Goal: Check status: Check status

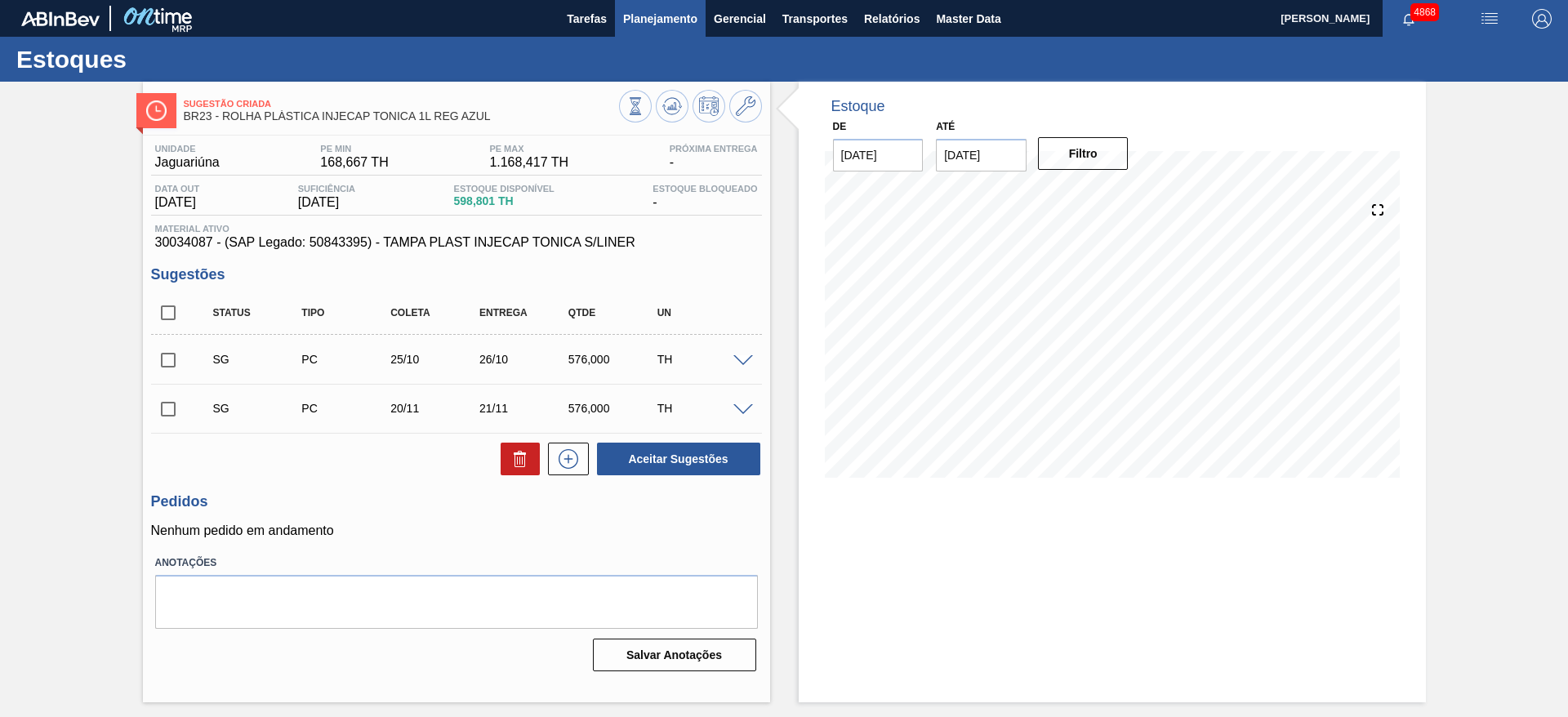
click at [655, 19] on span "Planejamento" at bounding box center [660, 19] width 74 height 20
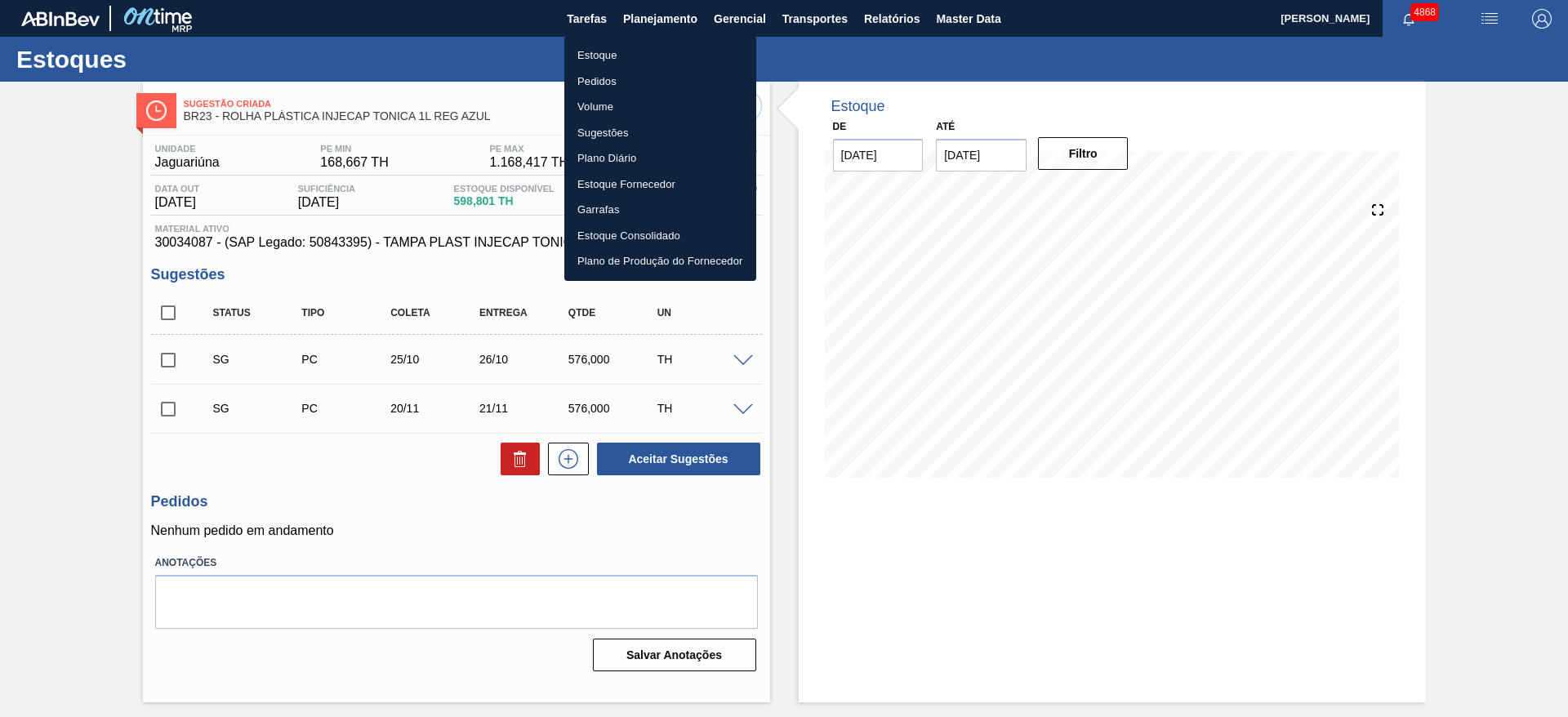
click at [643, 58] on li "Estoque" at bounding box center [660, 56] width 192 height 26
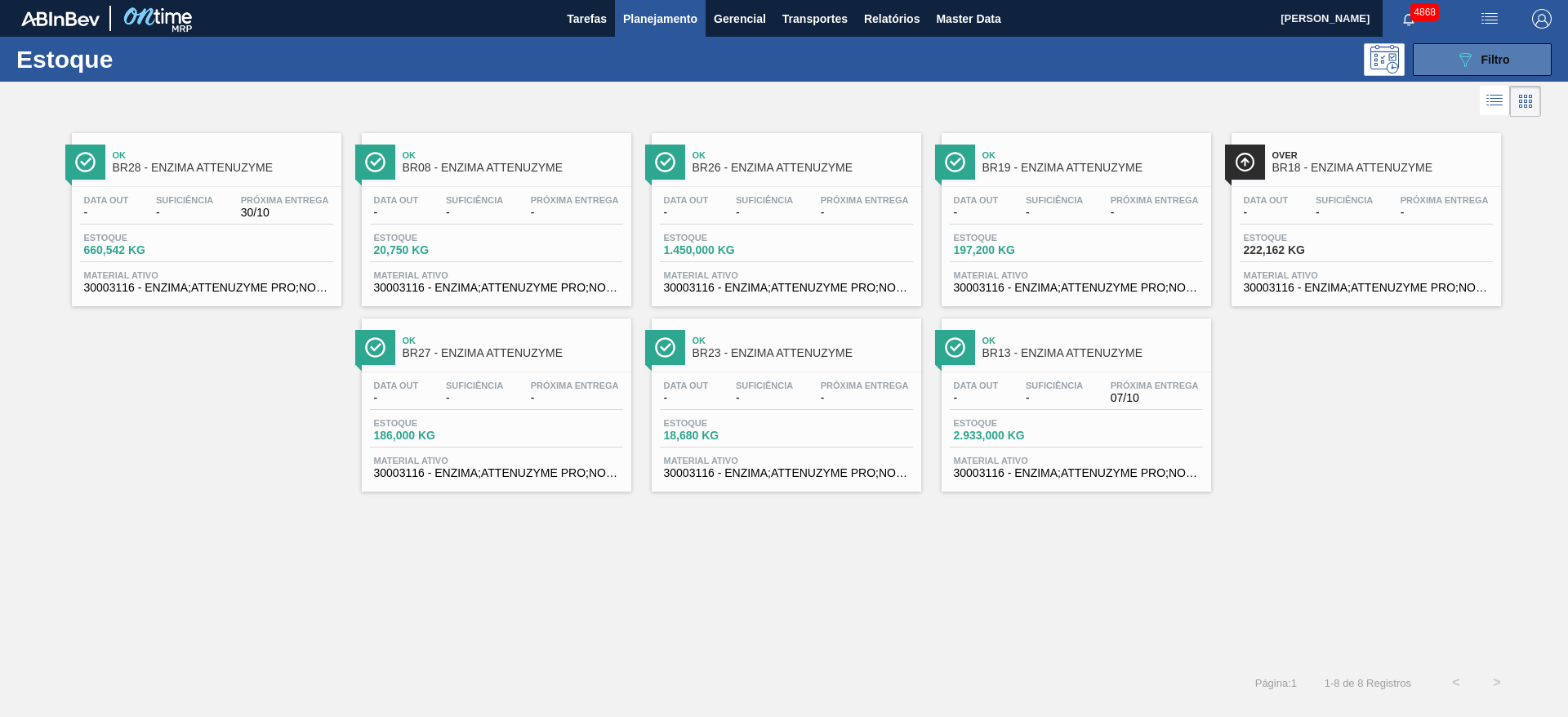
click at [1458, 56] on icon "089F7B8B-B2A5-4AFE-B5C0-19BA573D28AC" at bounding box center [1464, 59] width 19 height 20
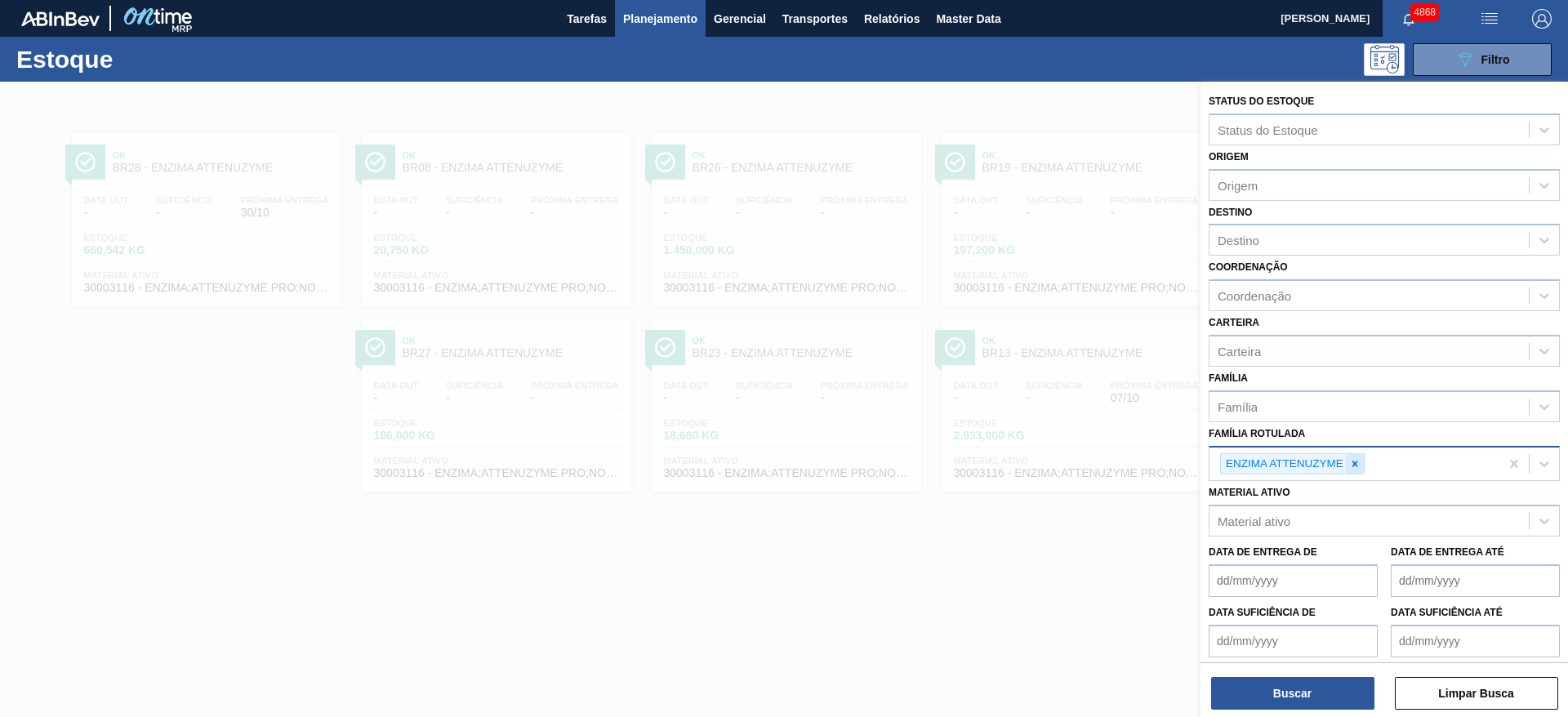
click at [1352, 467] on icon at bounding box center [1354, 463] width 11 height 11
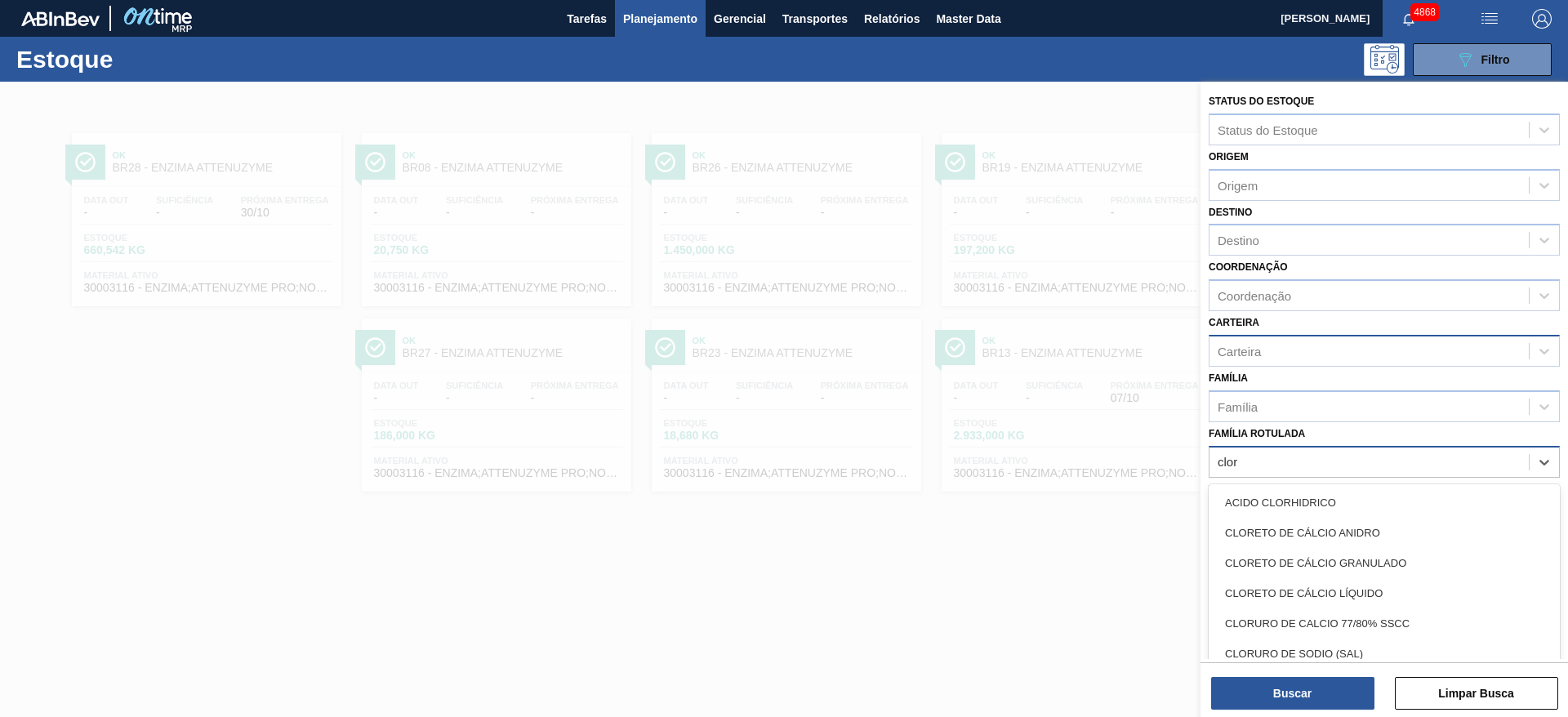
type Rotulada "clore"
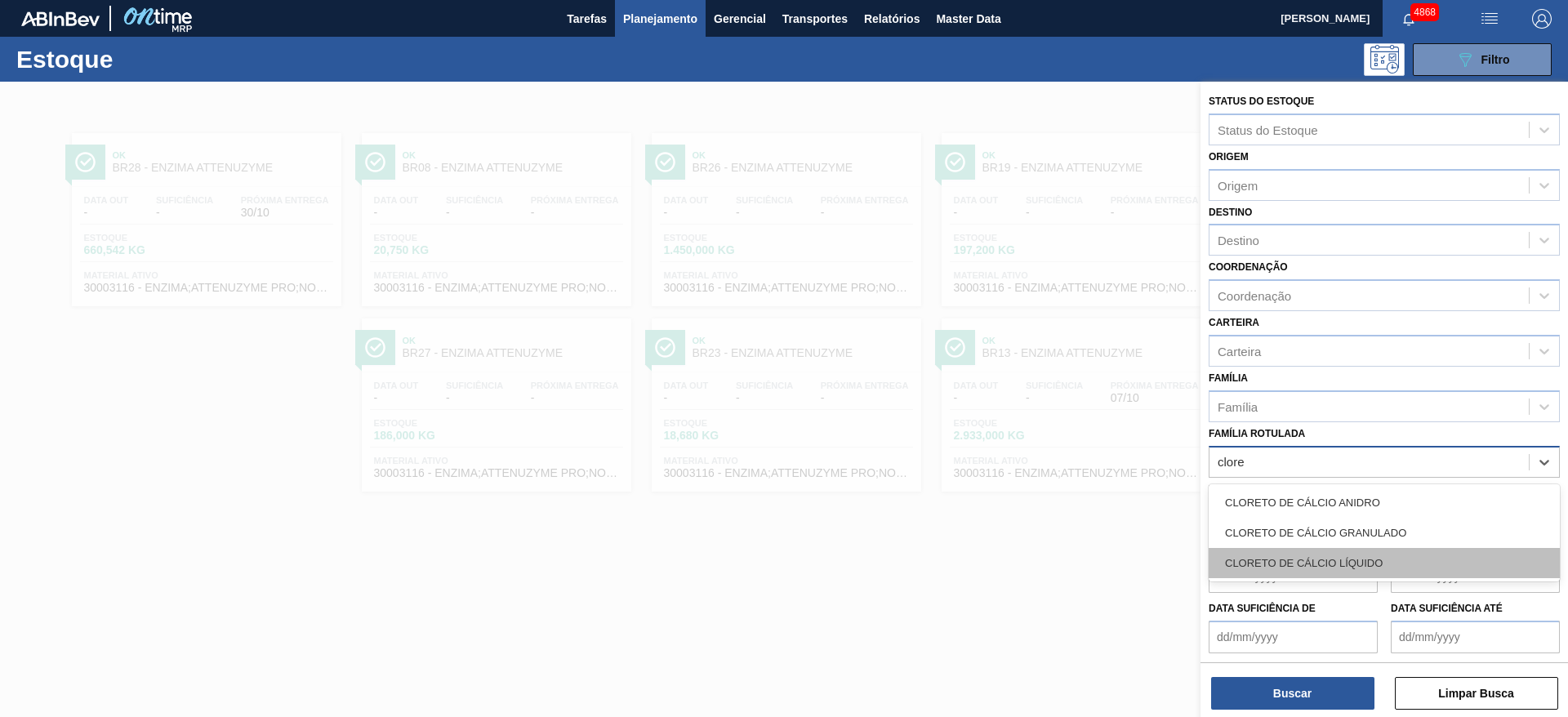
click at [1342, 558] on div "CLORETO DE CÁLCIO LÍQUIDO" at bounding box center [1384, 563] width 351 height 31
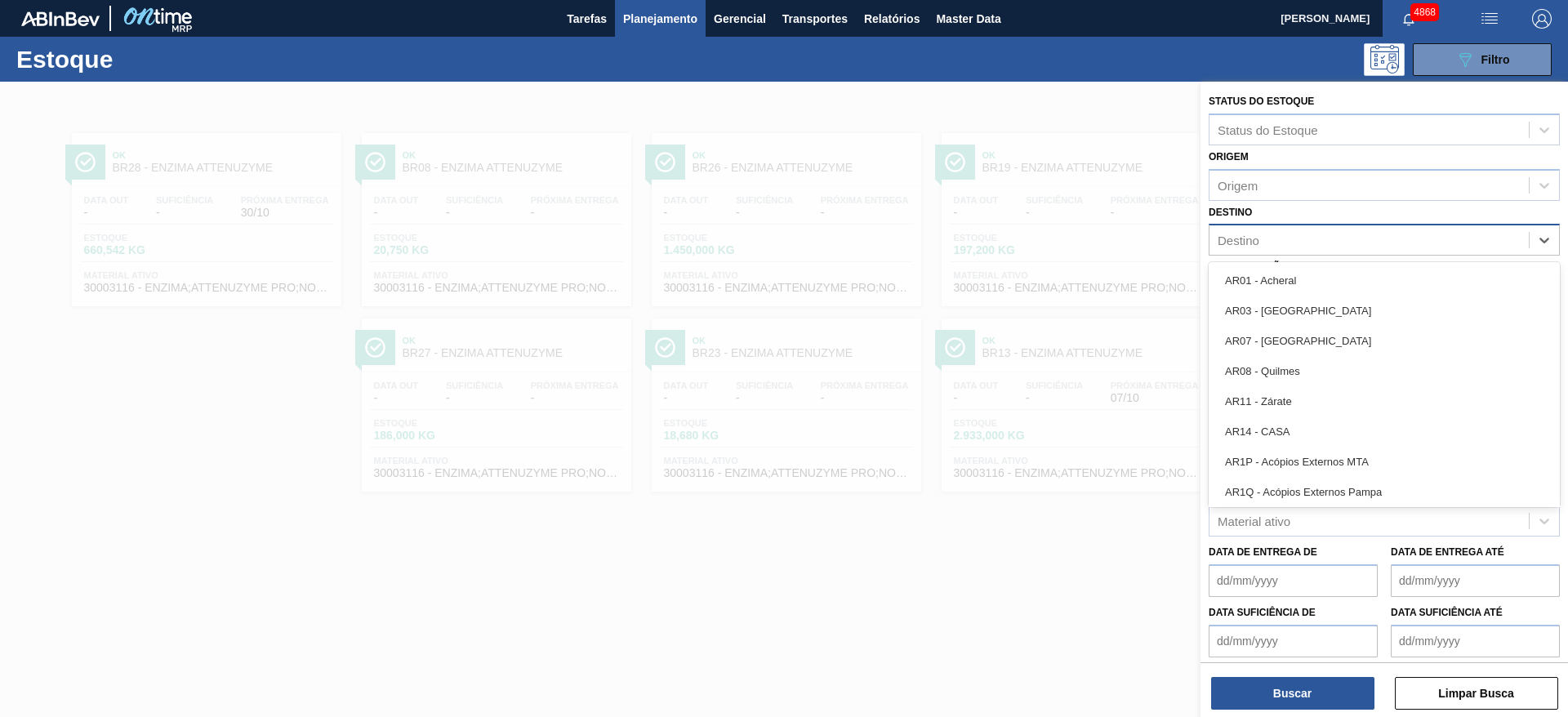
click at [1305, 242] on div "Destino" at bounding box center [1369, 241] width 319 height 24
type input "br09"
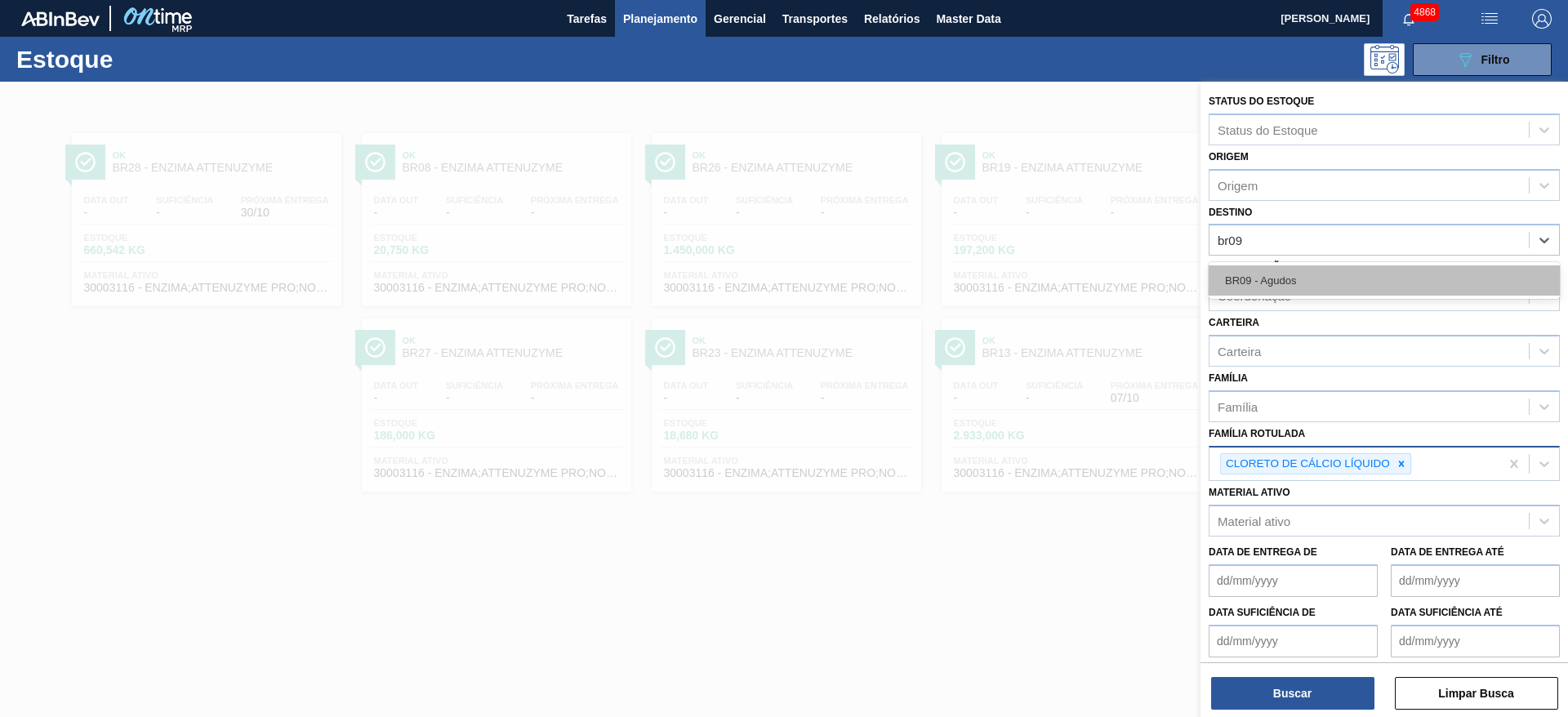
click at [1279, 269] on div "BR09 - Agudos" at bounding box center [1384, 280] width 351 height 31
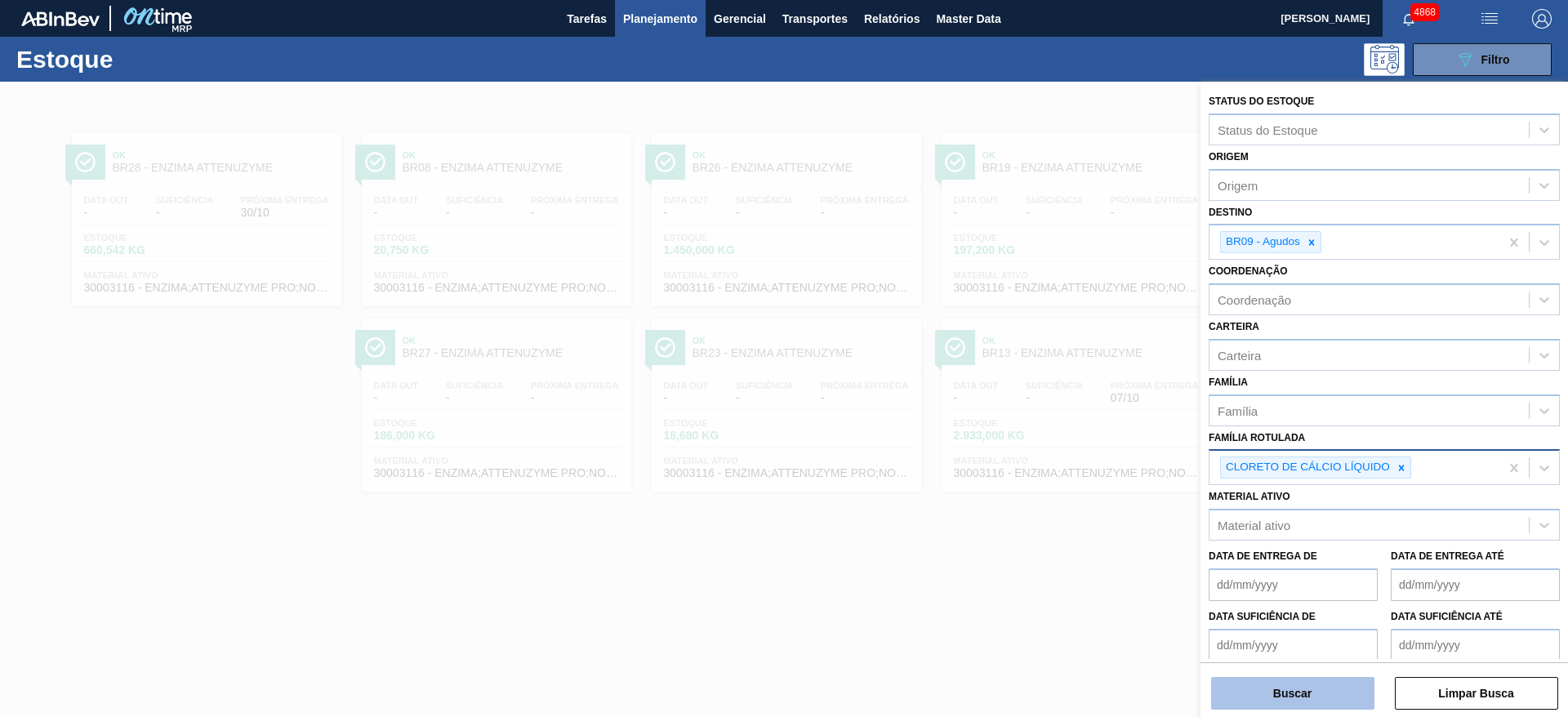
click at [1302, 694] on button "Buscar" at bounding box center [1292, 693] width 163 height 33
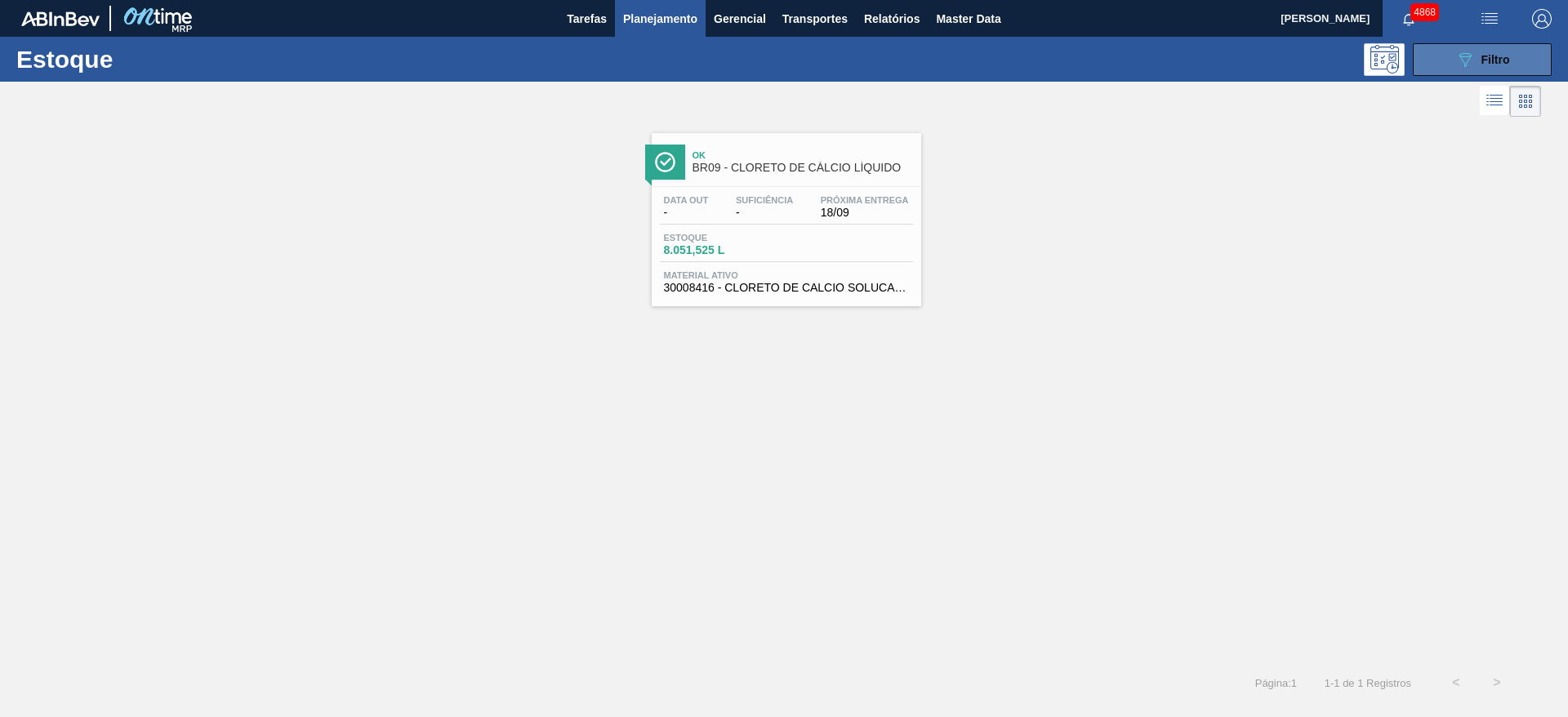
click at [1489, 53] on span "Filtro" at bounding box center [1496, 59] width 29 height 13
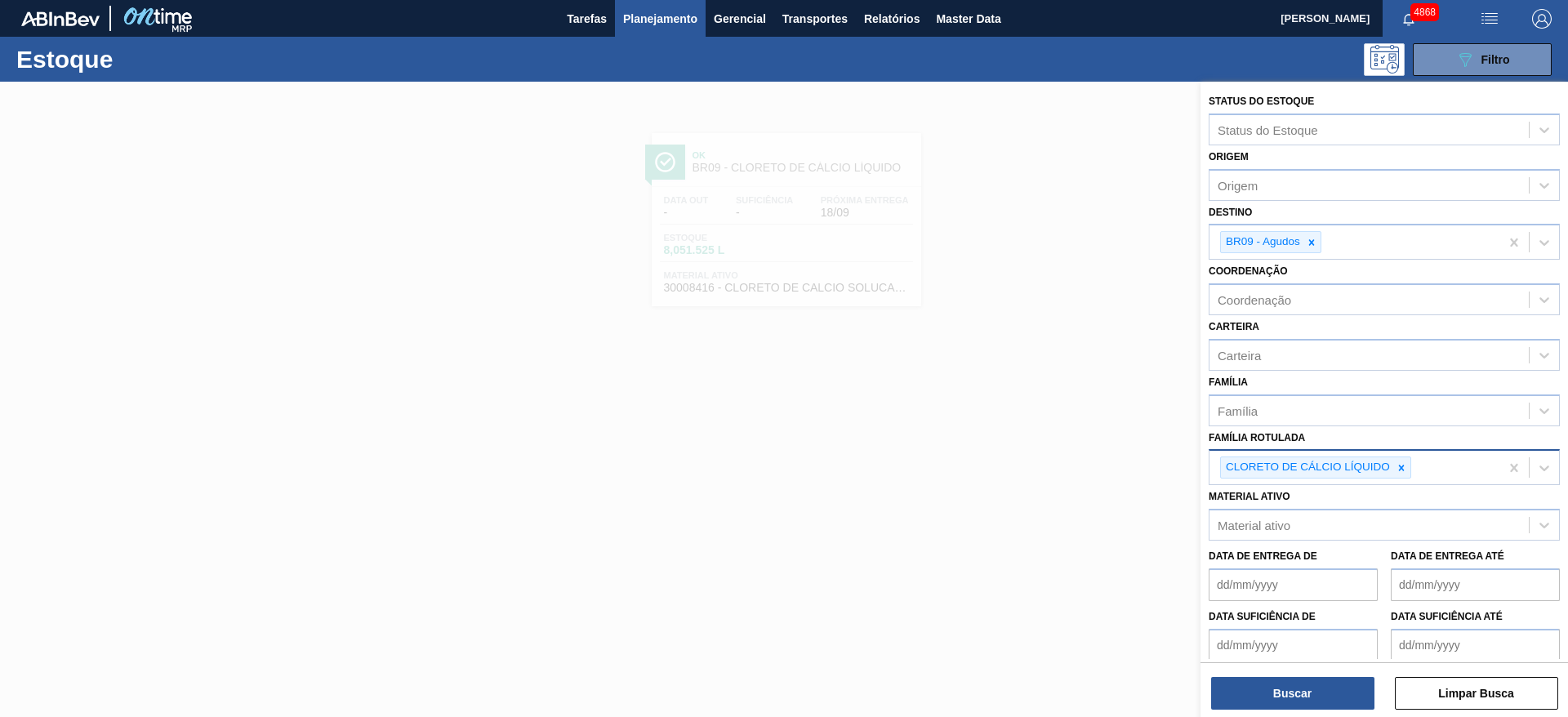
click at [1404, 462] on div at bounding box center [1401, 468] width 18 height 20
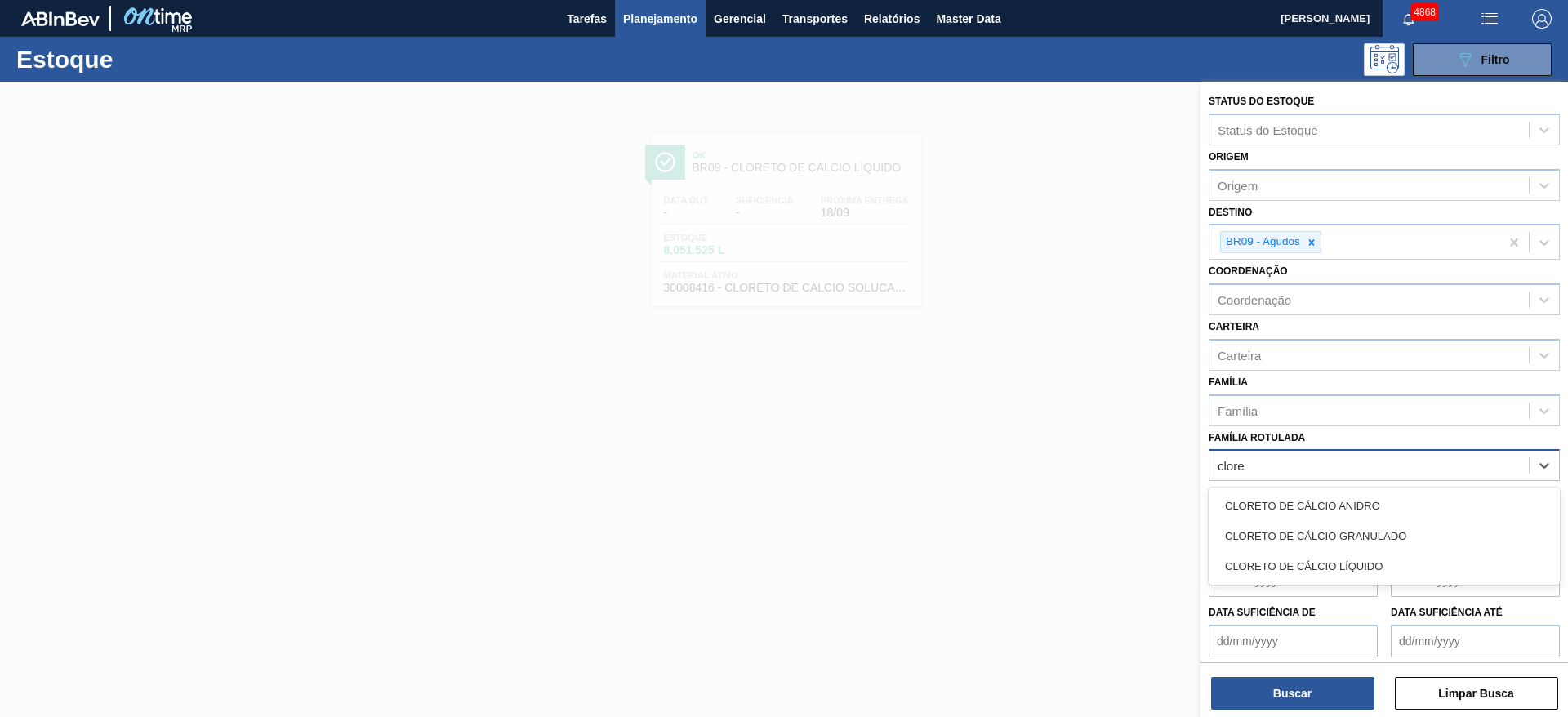
type Rotulada "cloret"
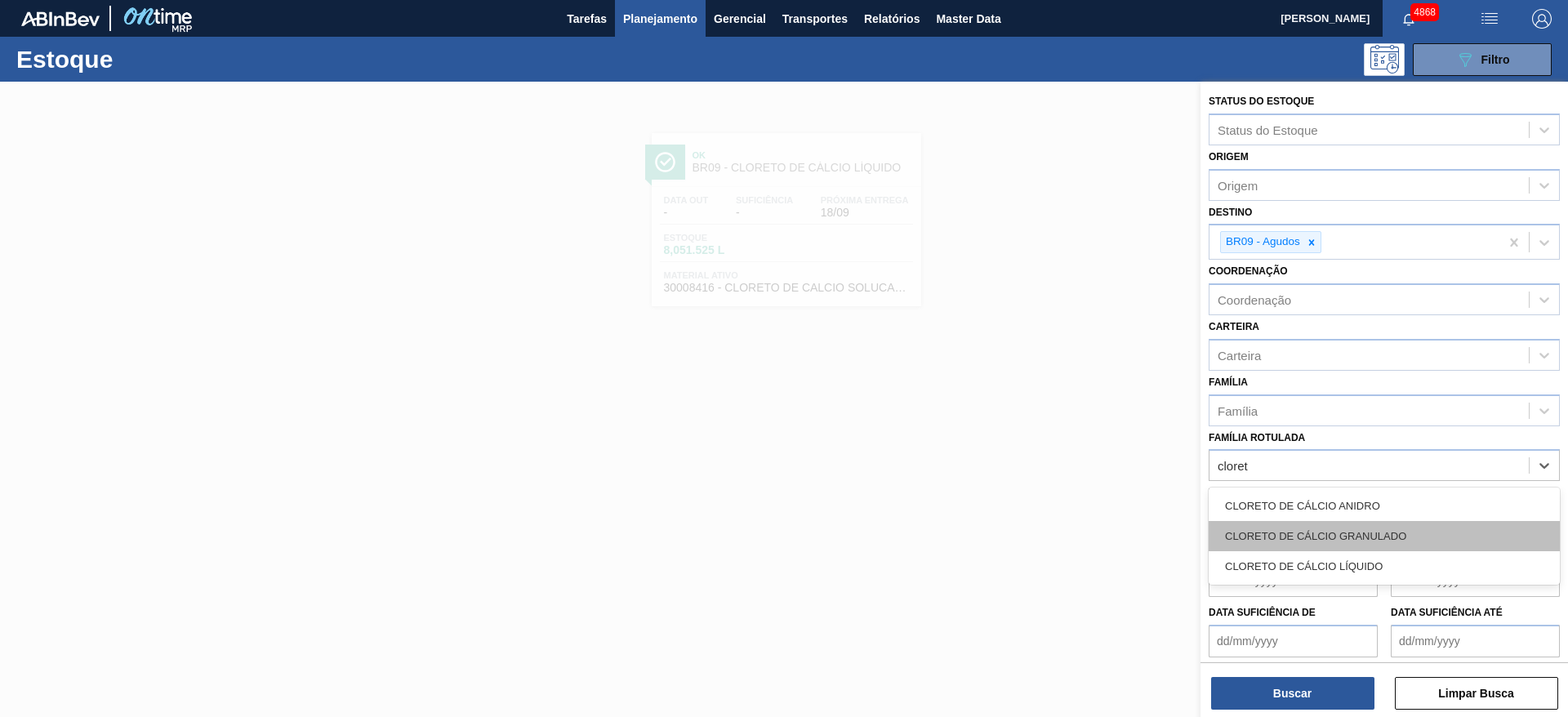
click at [1360, 526] on div "CLORETO DE CÁLCIO GRANULADO" at bounding box center [1384, 536] width 351 height 31
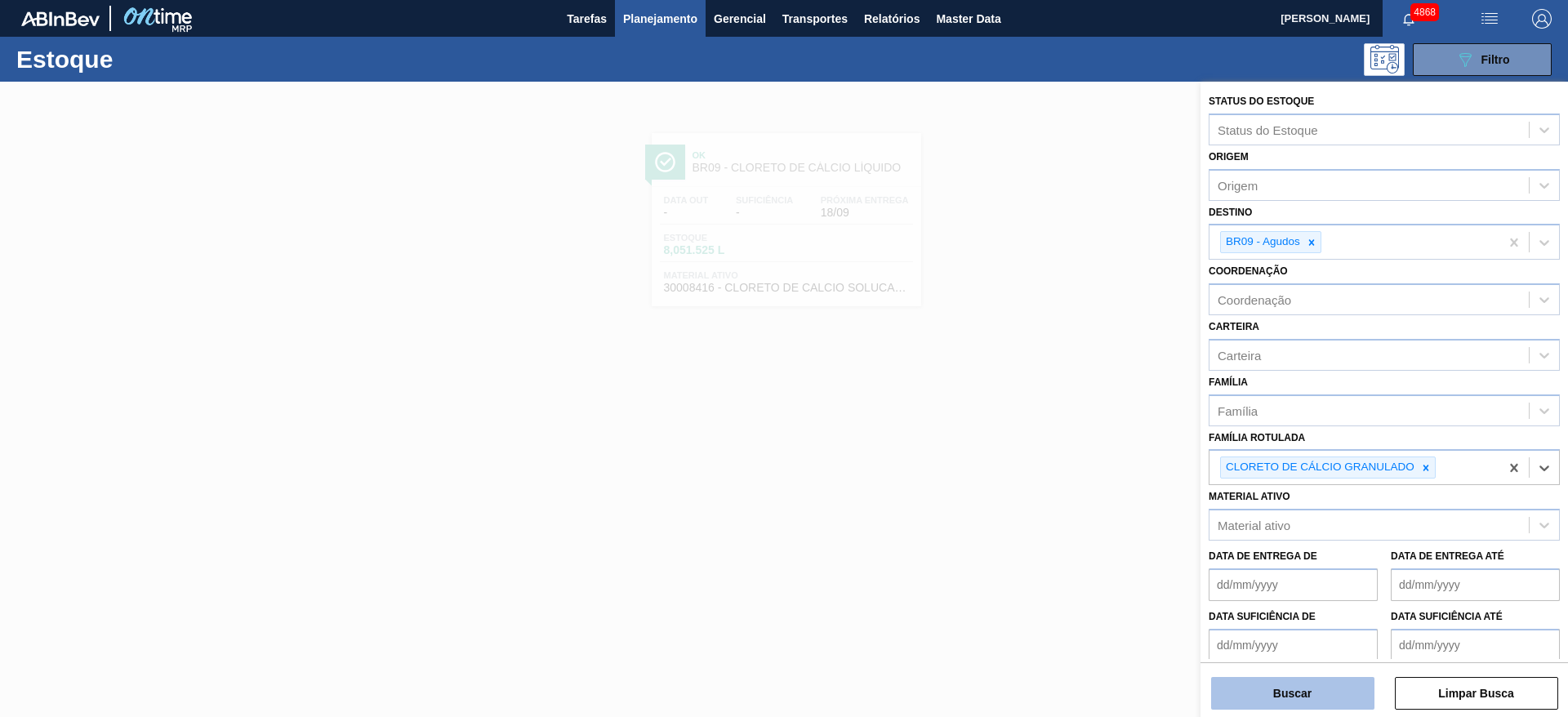
click at [1341, 693] on button "Buscar" at bounding box center [1292, 693] width 163 height 33
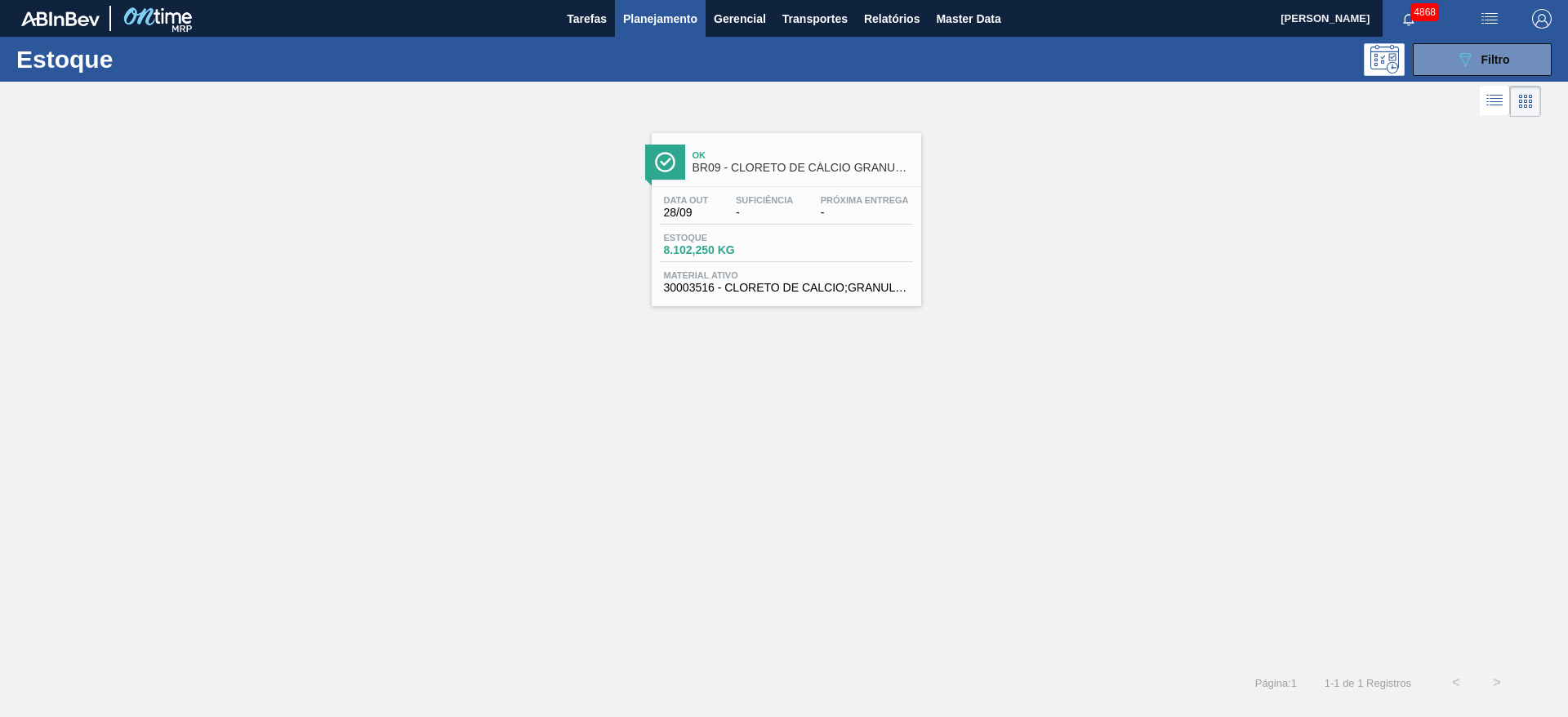
drag, startPoint x: 1460, startPoint y: 57, endPoint x: 1463, endPoint y: 149, distance: 92.0
click at [1461, 57] on icon "089F7B8B-B2A5-4AFE-B5C0-19BA573D28AC" at bounding box center [1464, 59] width 19 height 20
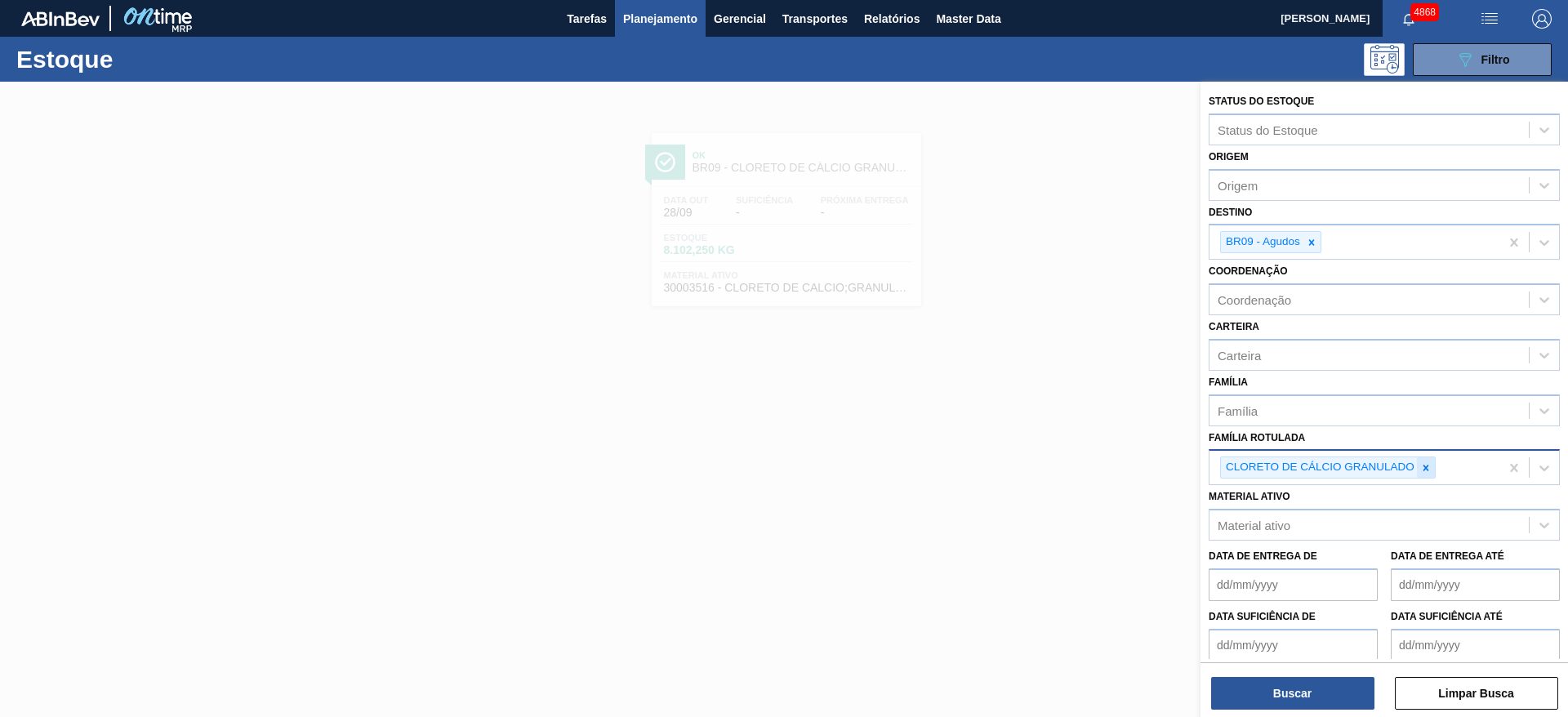
click at [1431, 463] on icon at bounding box center [1426, 468] width 11 height 11
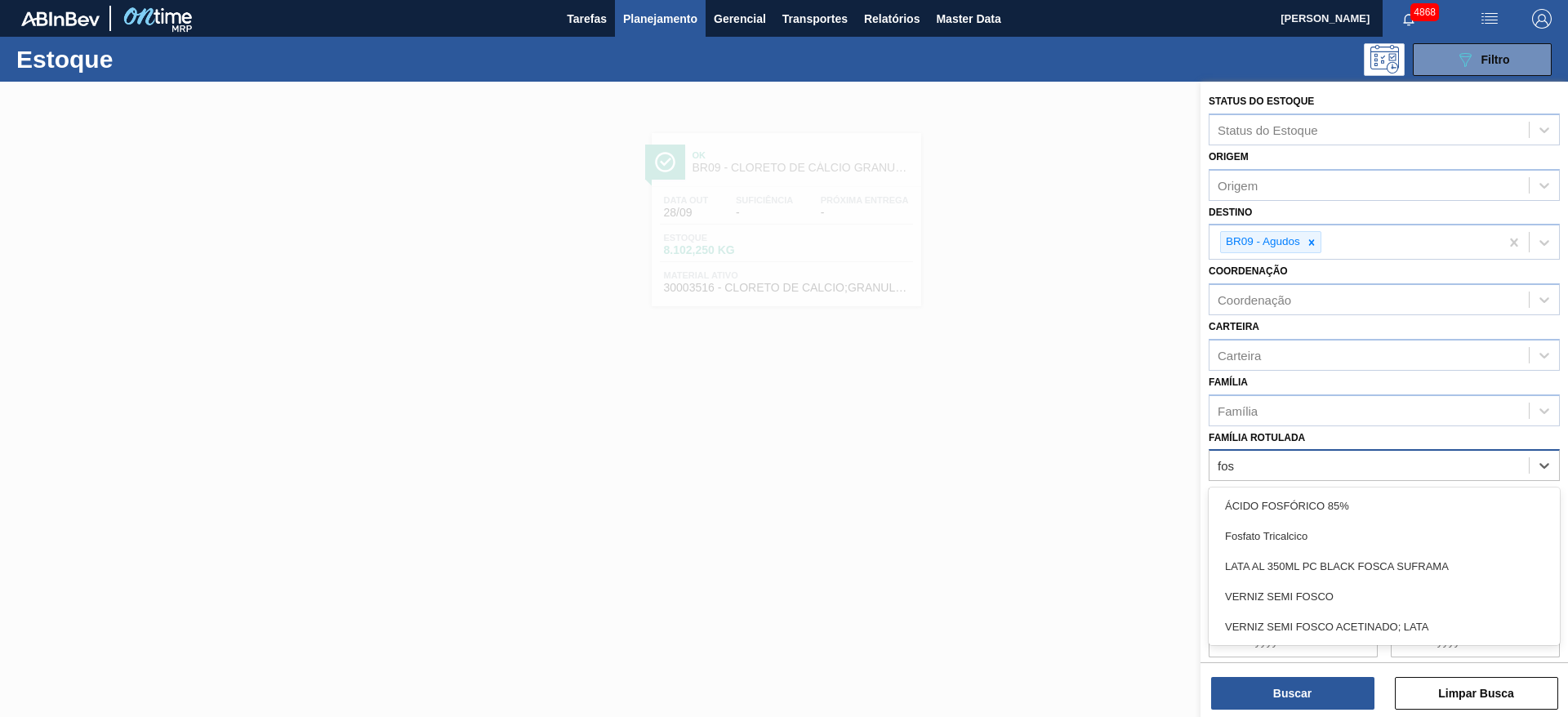
type Rotulada "fosf"
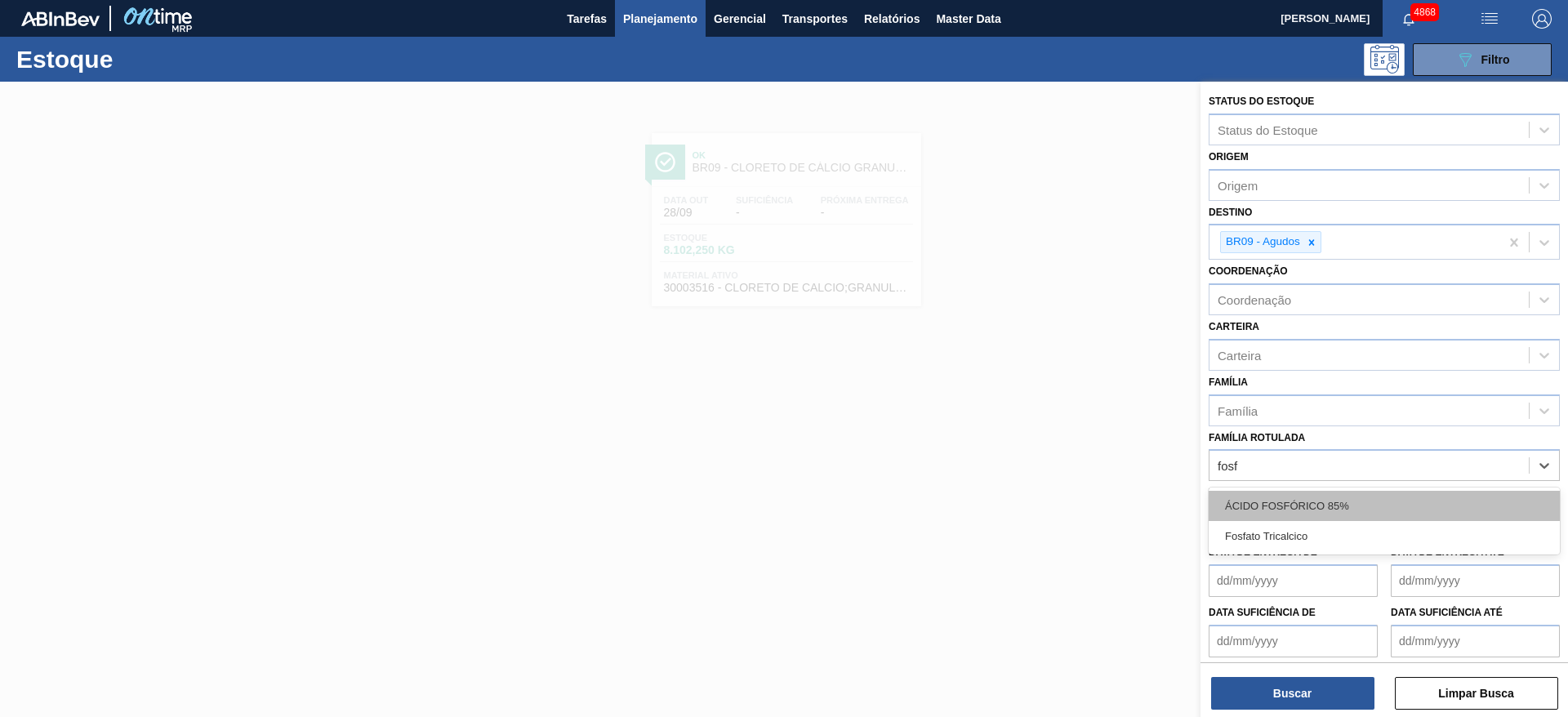
click at [1437, 504] on div "ÁCIDO FOSFÓRICO 85%" at bounding box center [1384, 506] width 351 height 31
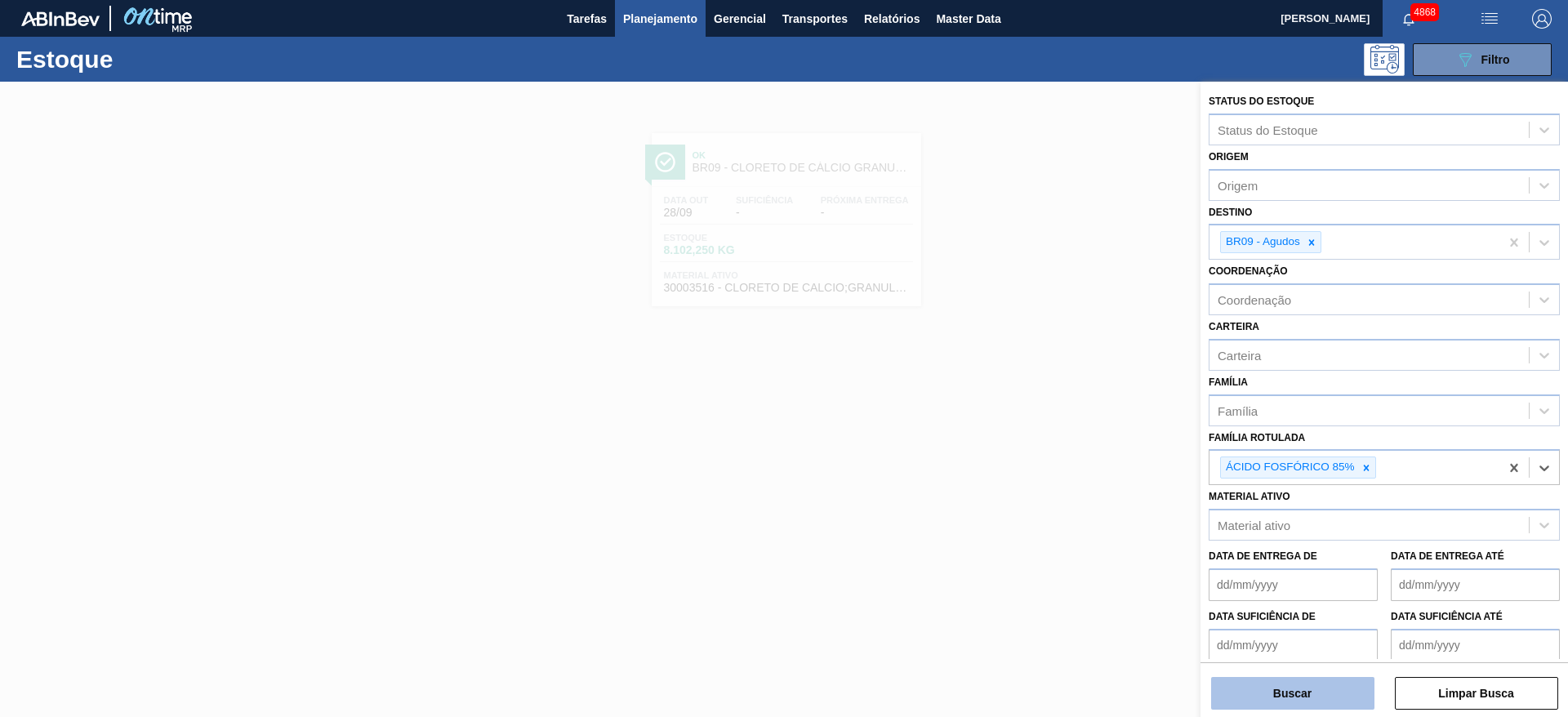
click at [1309, 696] on button "Buscar" at bounding box center [1292, 693] width 163 height 33
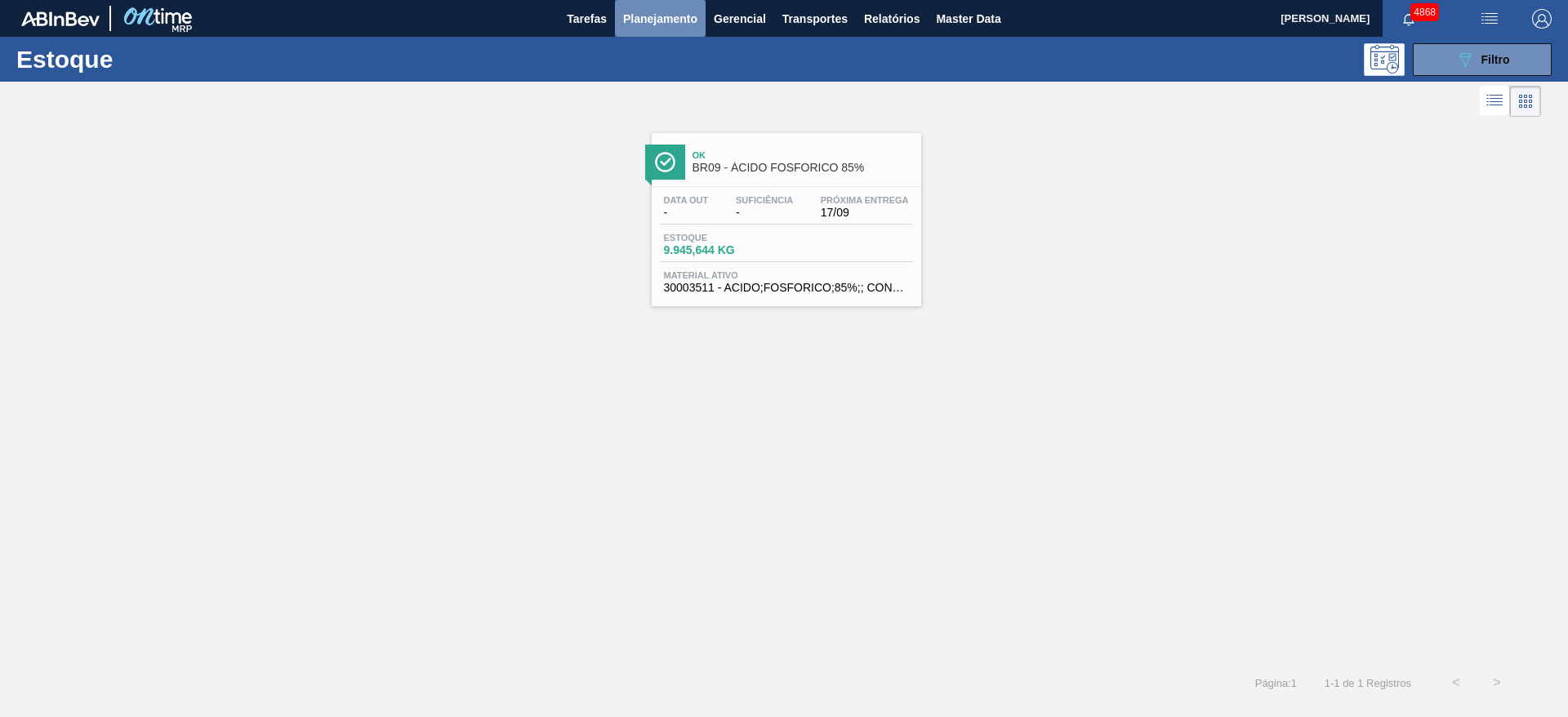
click at [664, 16] on span "Planejamento" at bounding box center [660, 19] width 74 height 20
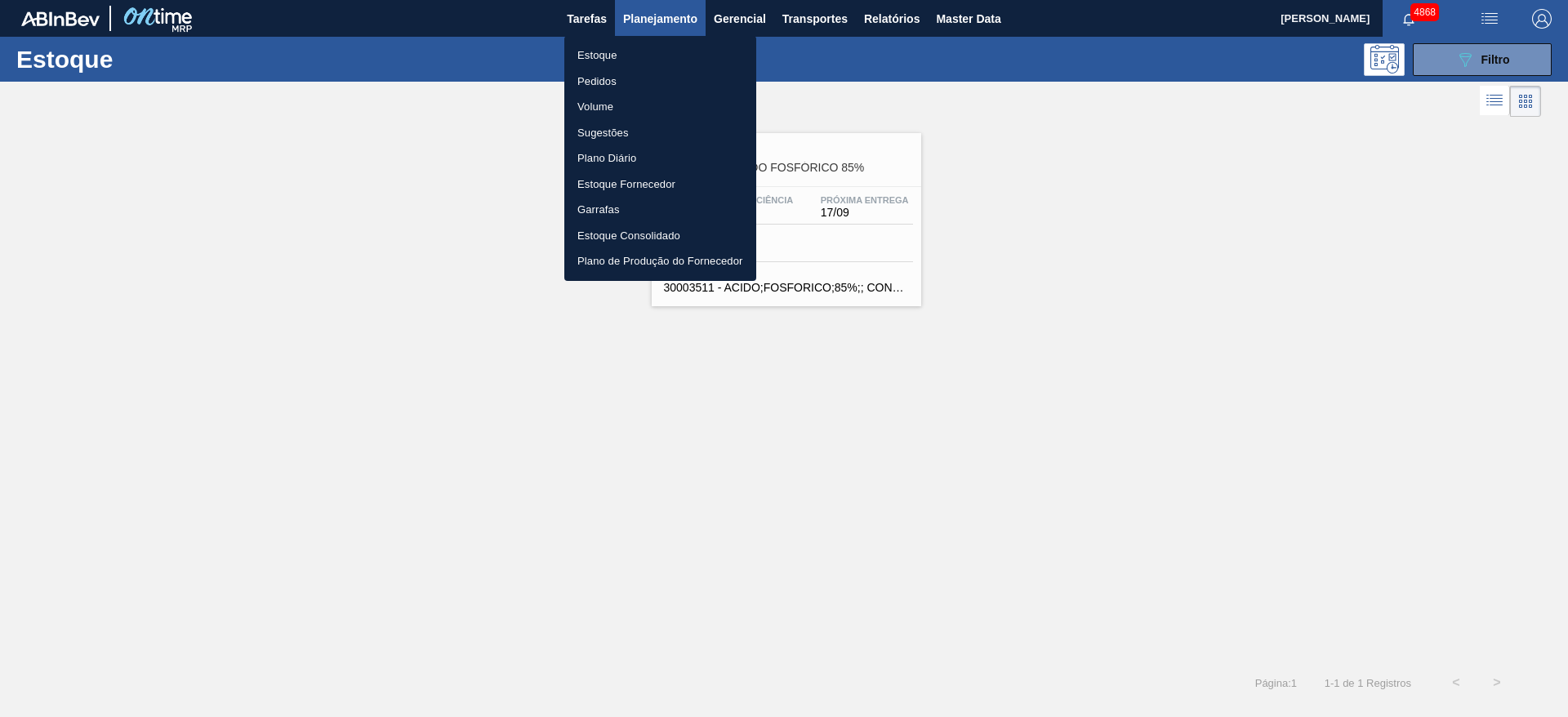
click at [1522, 53] on div at bounding box center [784, 358] width 1568 height 717
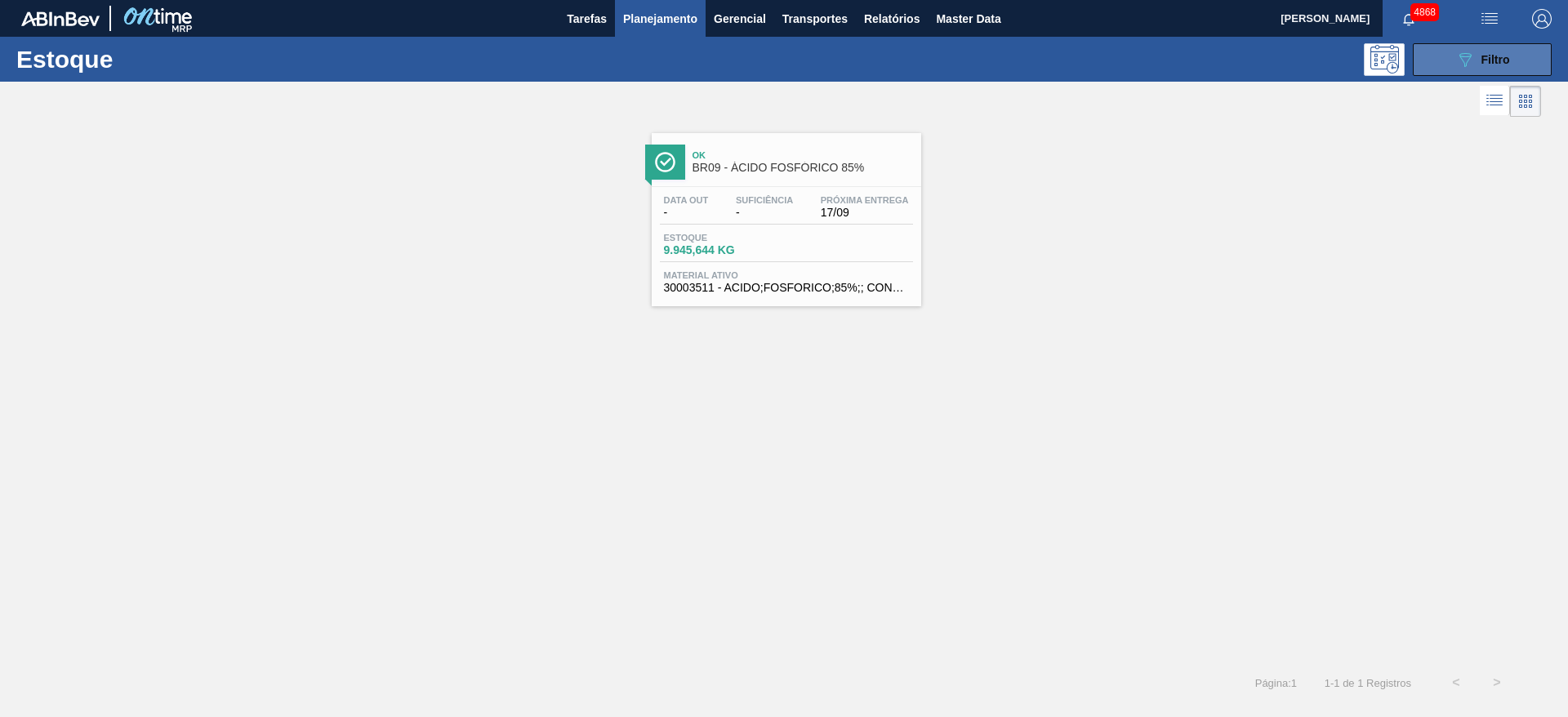
click at [1473, 56] on icon "089F7B8B-B2A5-4AFE-B5C0-19BA573D28AC" at bounding box center [1464, 59] width 19 height 20
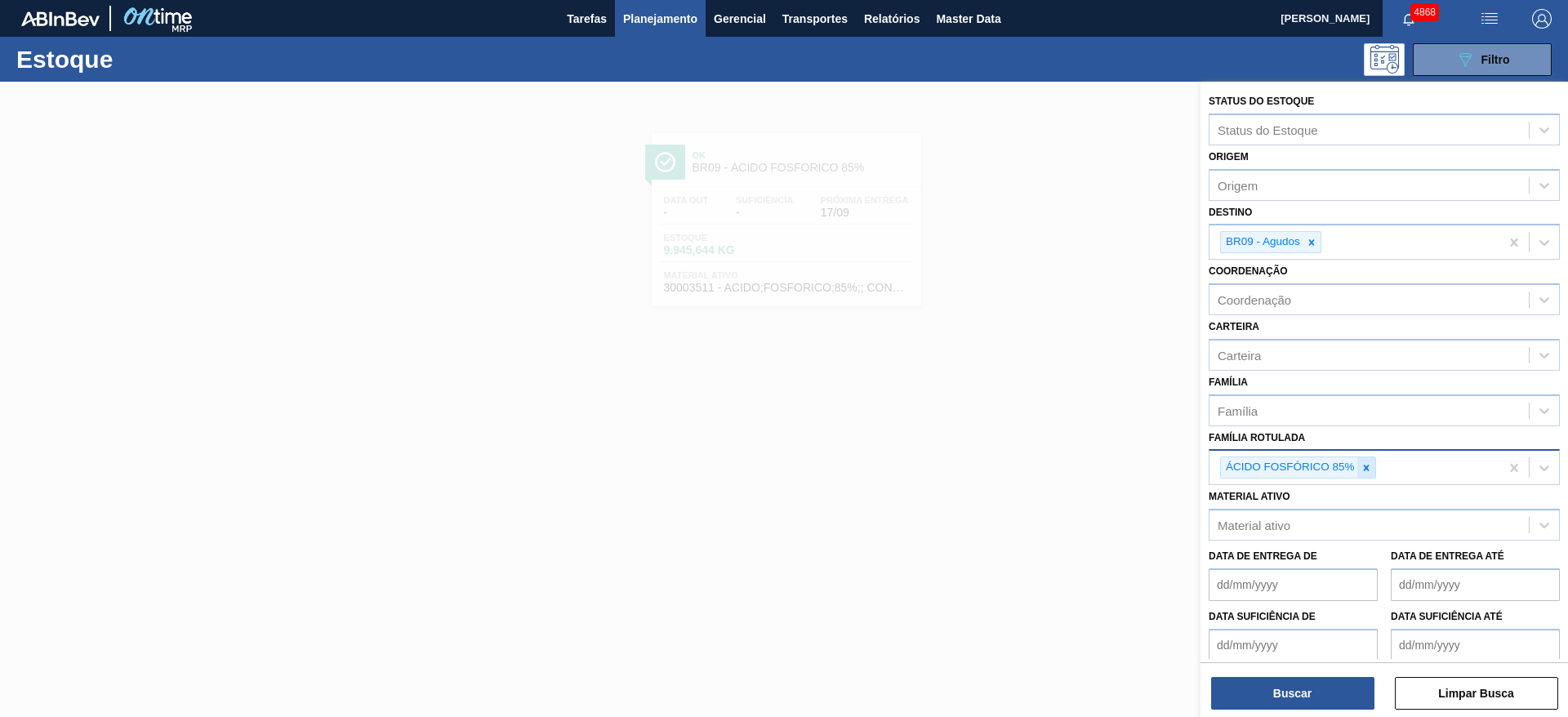
click at [1367, 468] on icon at bounding box center [1366, 468] width 11 height 11
type Rotulada "lumist"
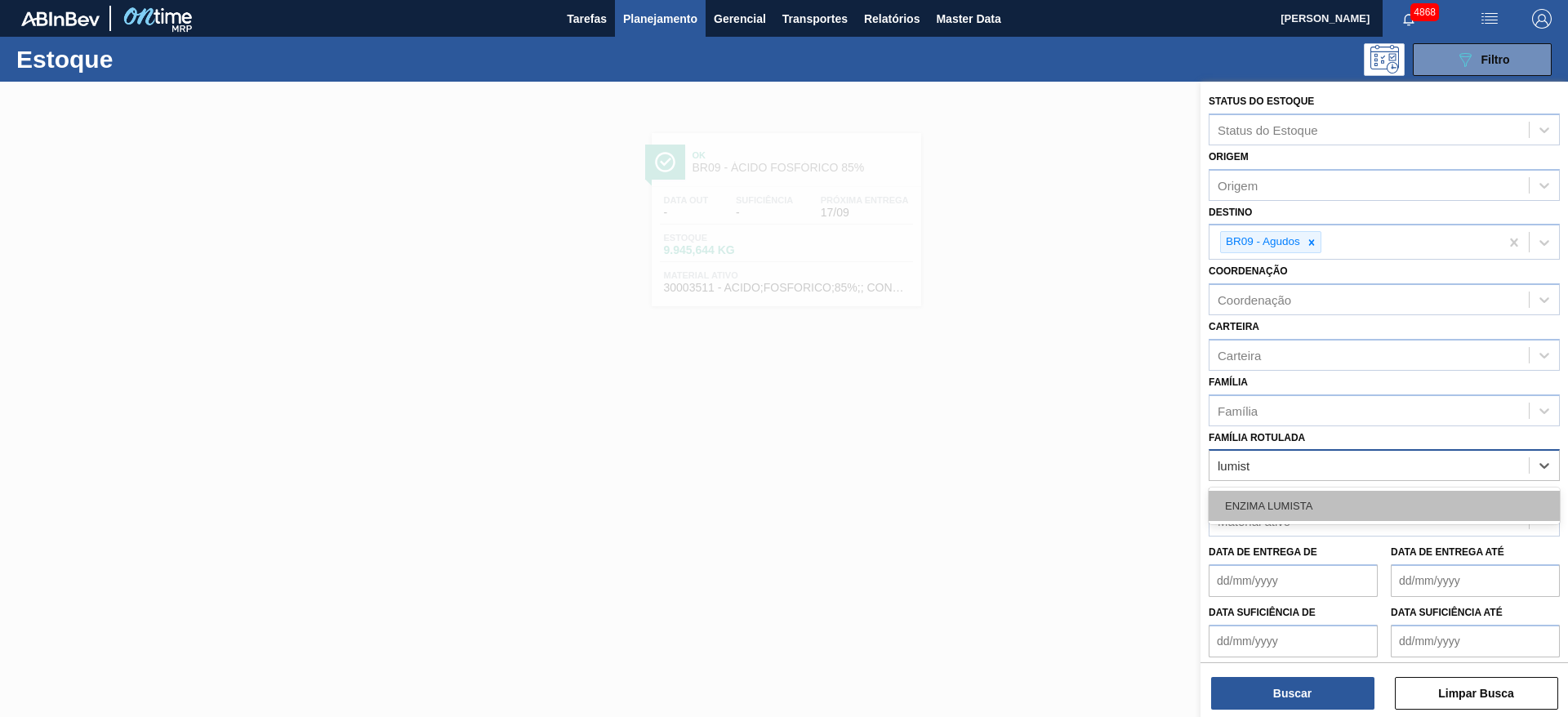
click at [1357, 494] on div "ENZIMA LUMISTA" at bounding box center [1384, 506] width 351 height 31
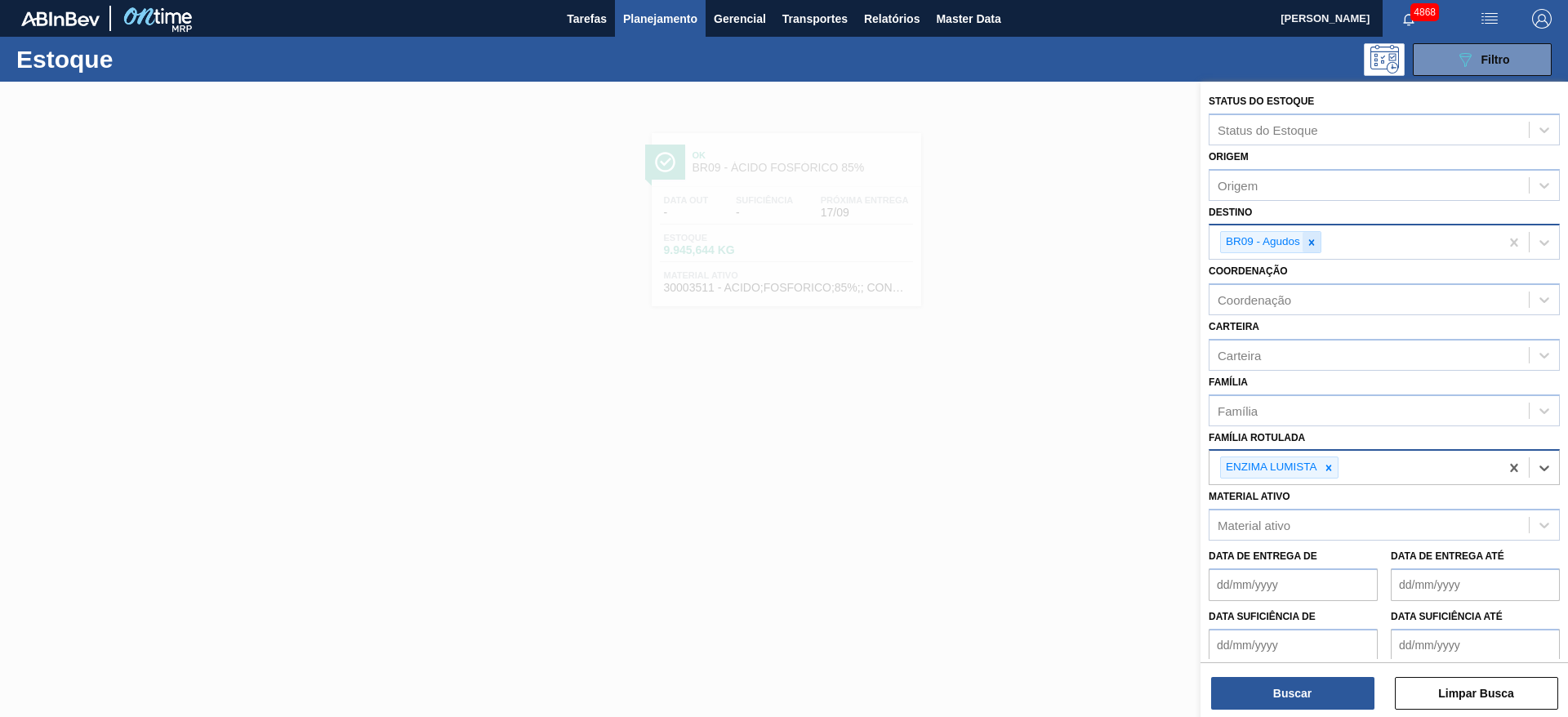
click at [1315, 240] on icon at bounding box center [1311, 242] width 11 height 11
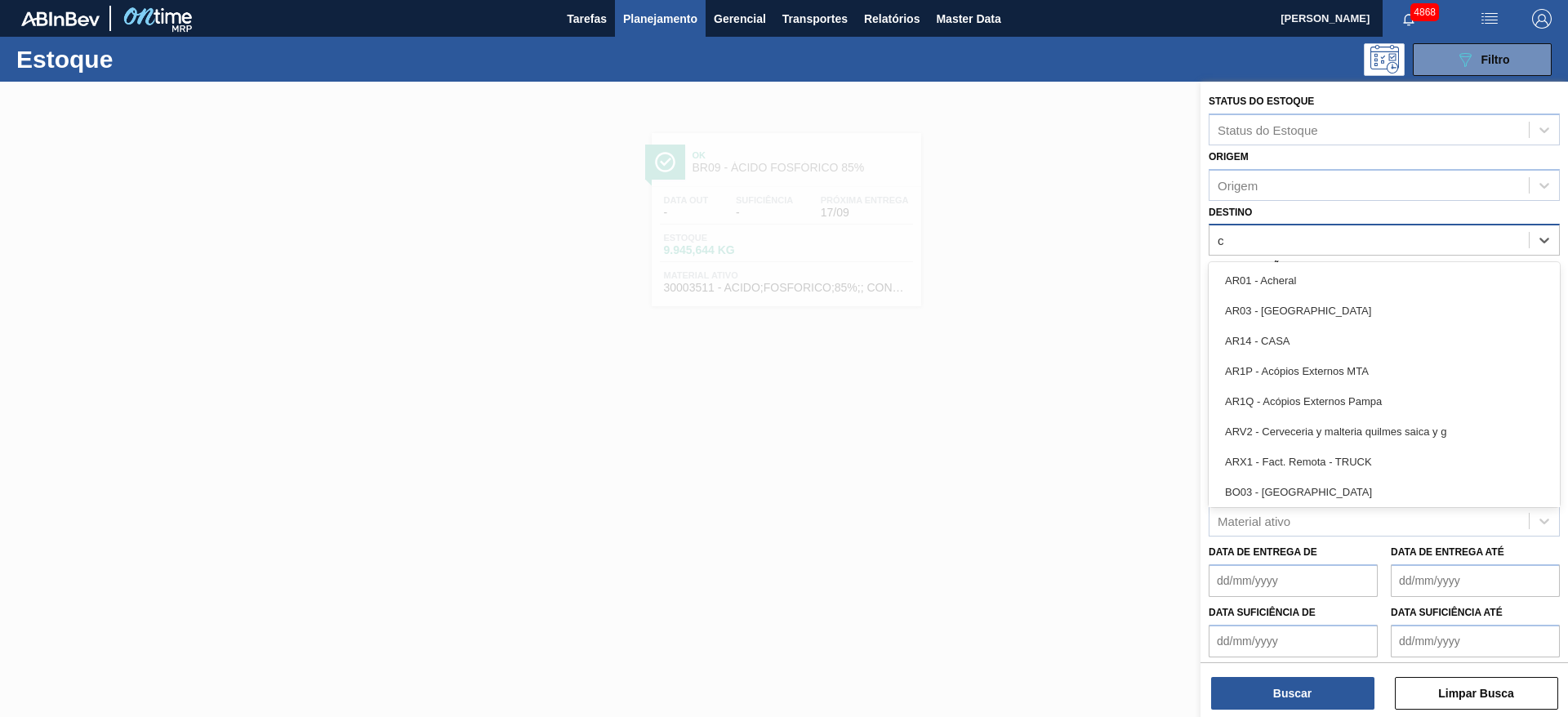
type input "ce"
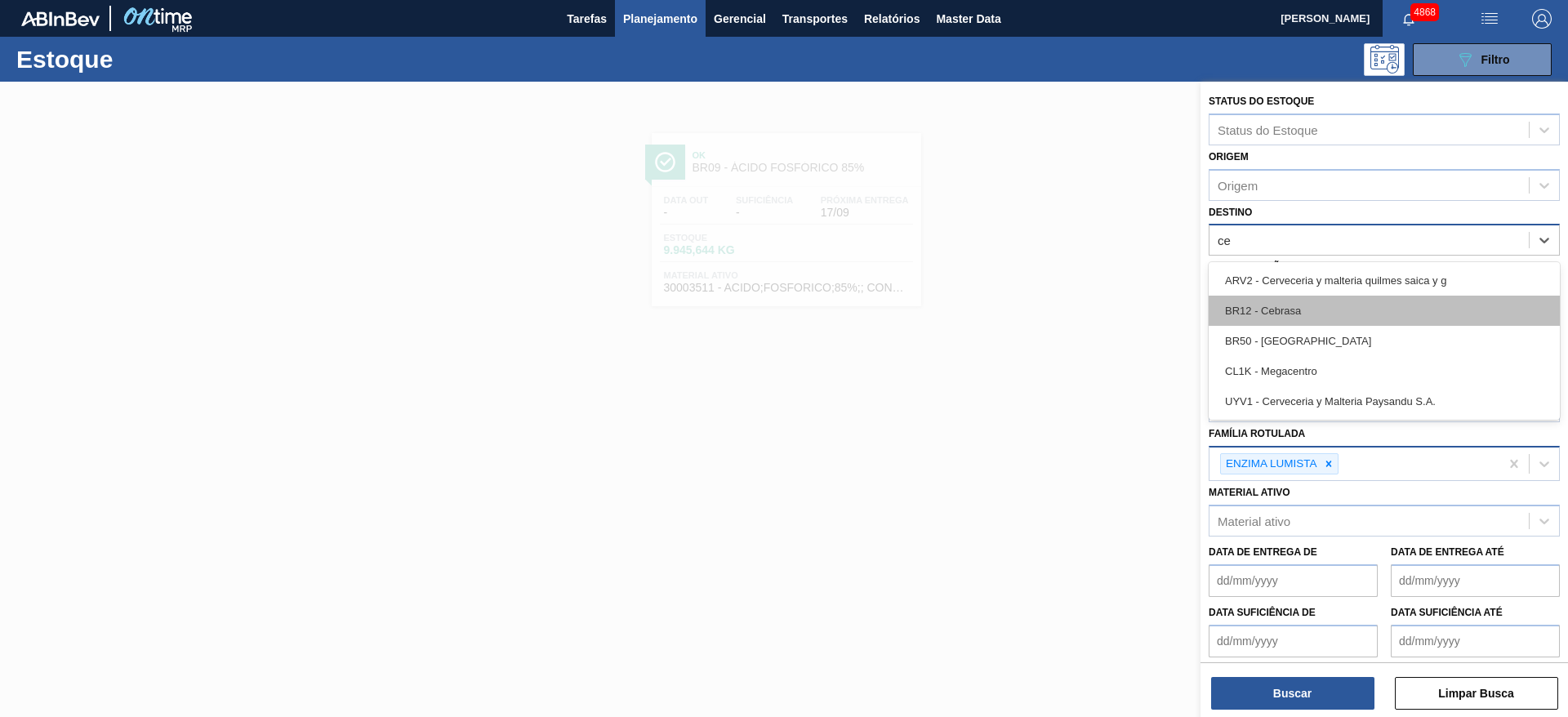
click at [1306, 307] on div "BR12 - Cebrasa" at bounding box center [1384, 310] width 351 height 31
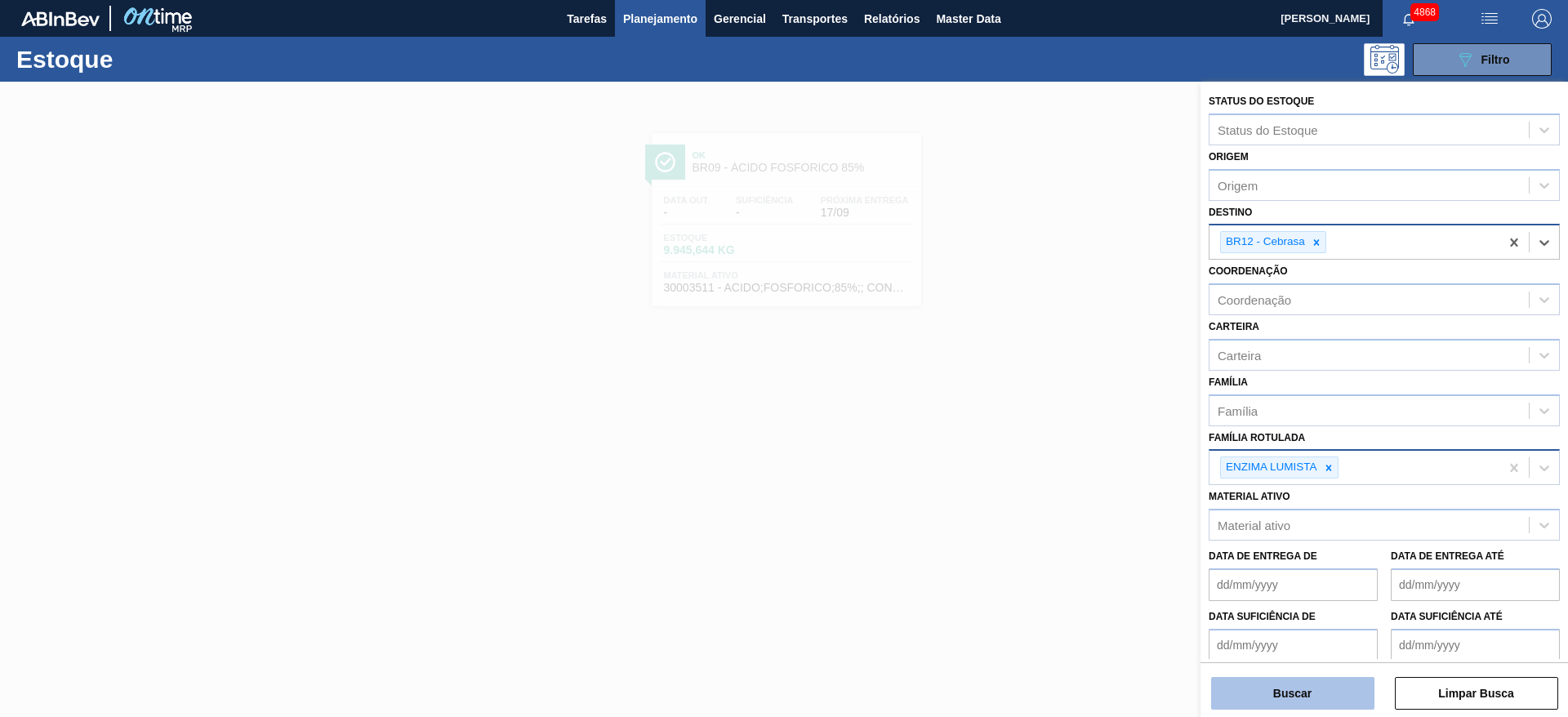
click at [1339, 692] on button "Buscar" at bounding box center [1292, 693] width 163 height 33
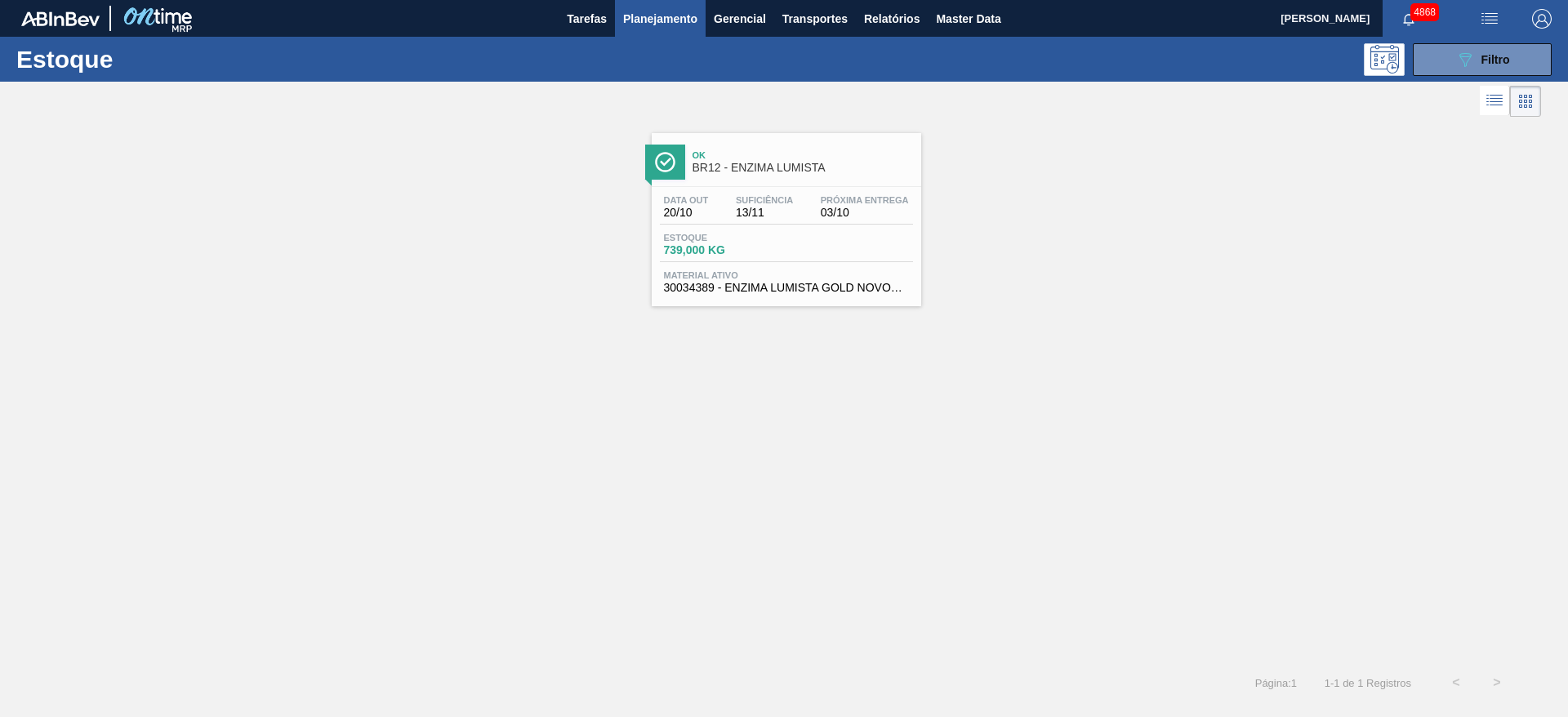
click at [796, 234] on div "Estoque 739,000 KG" at bounding box center [786, 248] width 253 height 30
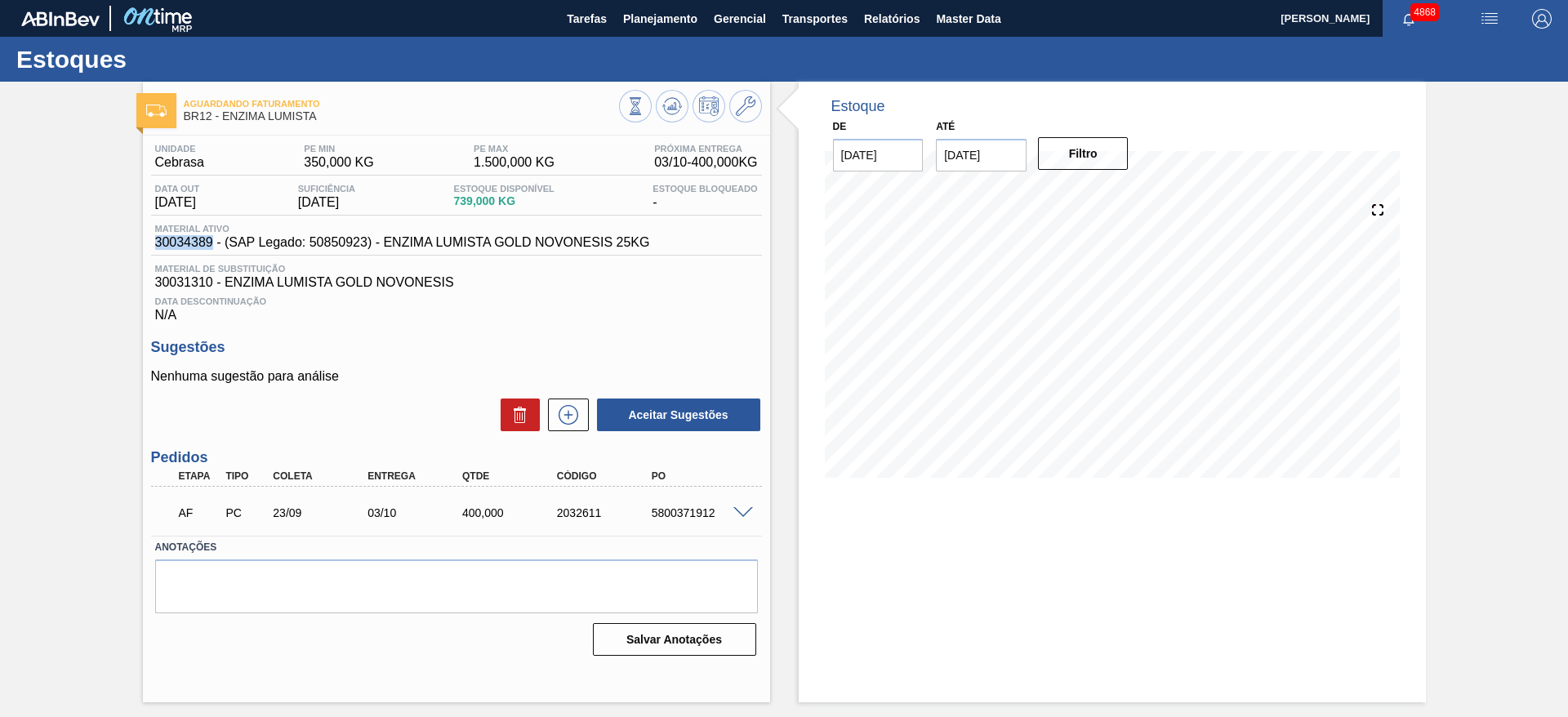
drag, startPoint x: 157, startPoint y: 240, endPoint x: 213, endPoint y: 240, distance: 56.0
click at [213, 240] on span "30034389 - (SAP Legado: 50850923) - ENZIMA LUMISTA GOLD NOVONESIS 25KG" at bounding box center [402, 242] width 495 height 15
copy span "30034389"
click at [658, 29] on button "Planejamento" at bounding box center [660, 19] width 91 height 37
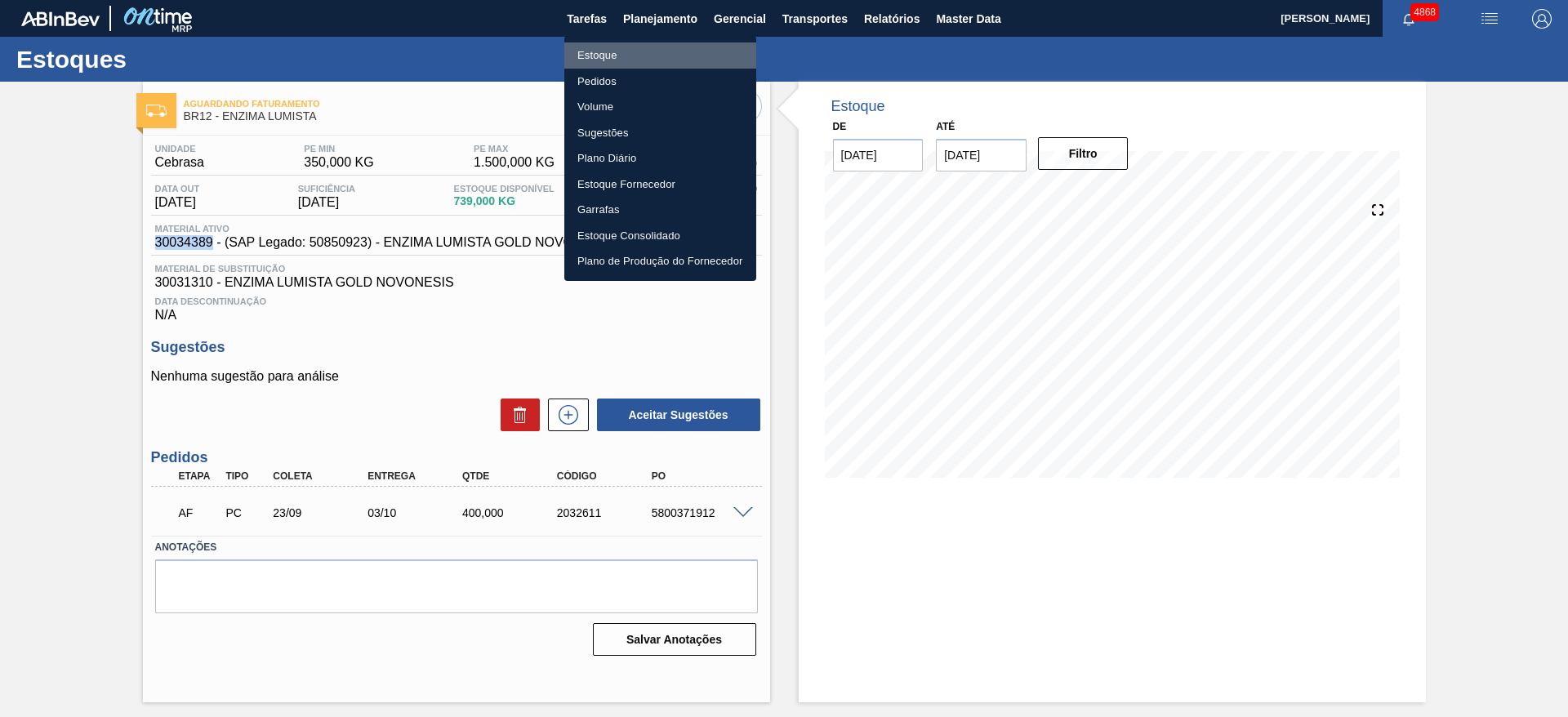
click at [590, 57] on li "Estoque" at bounding box center [660, 56] width 192 height 26
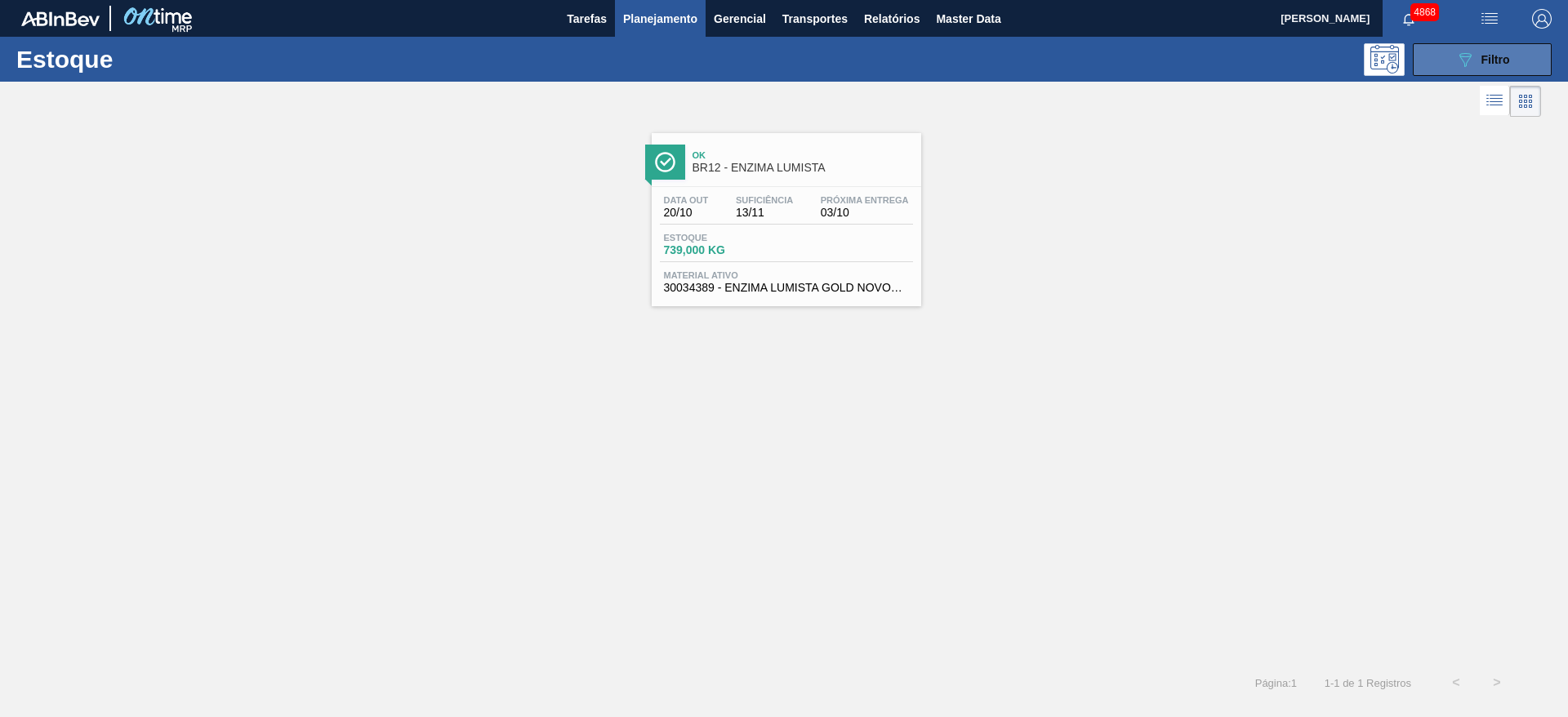
click at [1472, 55] on icon "089F7B8B-B2A5-4AFE-B5C0-19BA573D28AC" at bounding box center [1464, 59] width 19 height 20
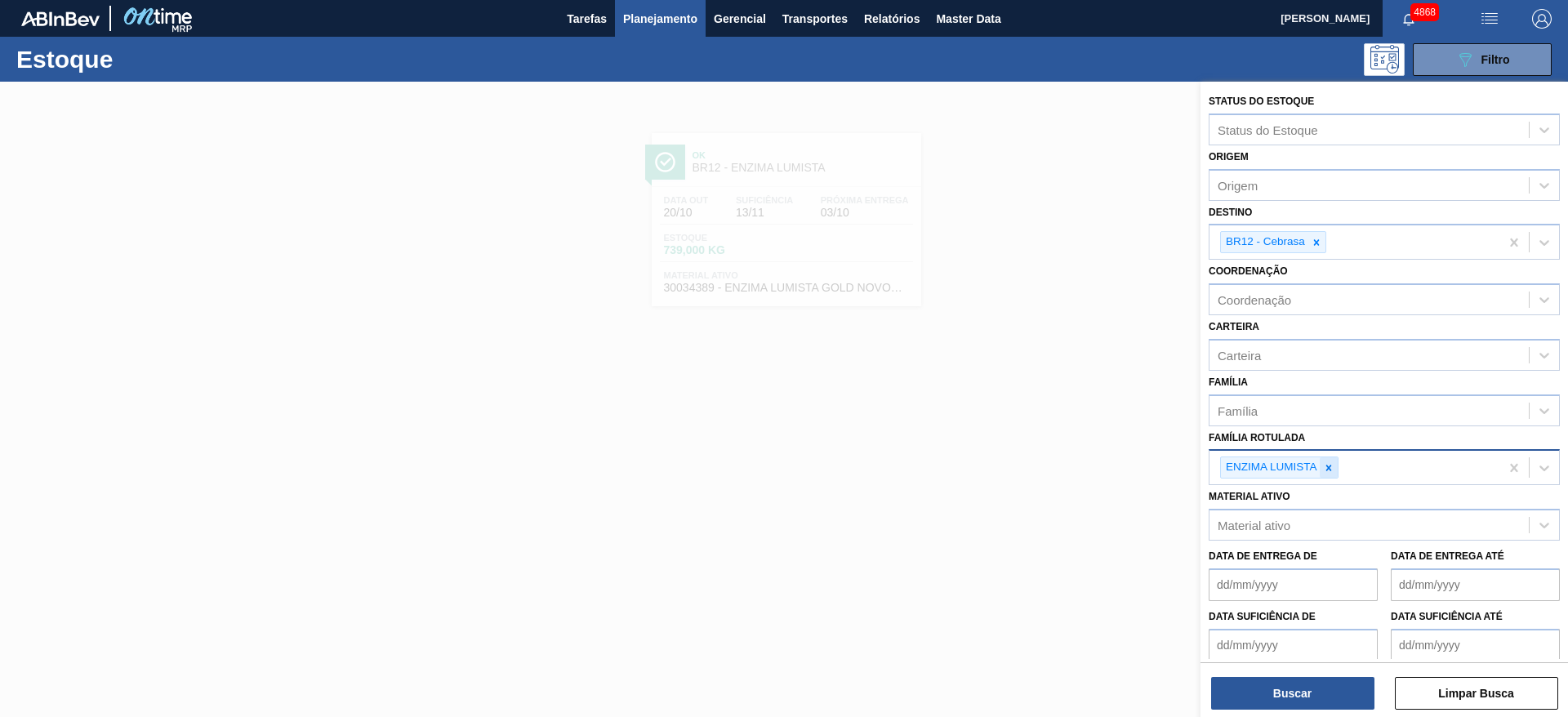
click at [1329, 472] on icon at bounding box center [1328, 468] width 11 height 11
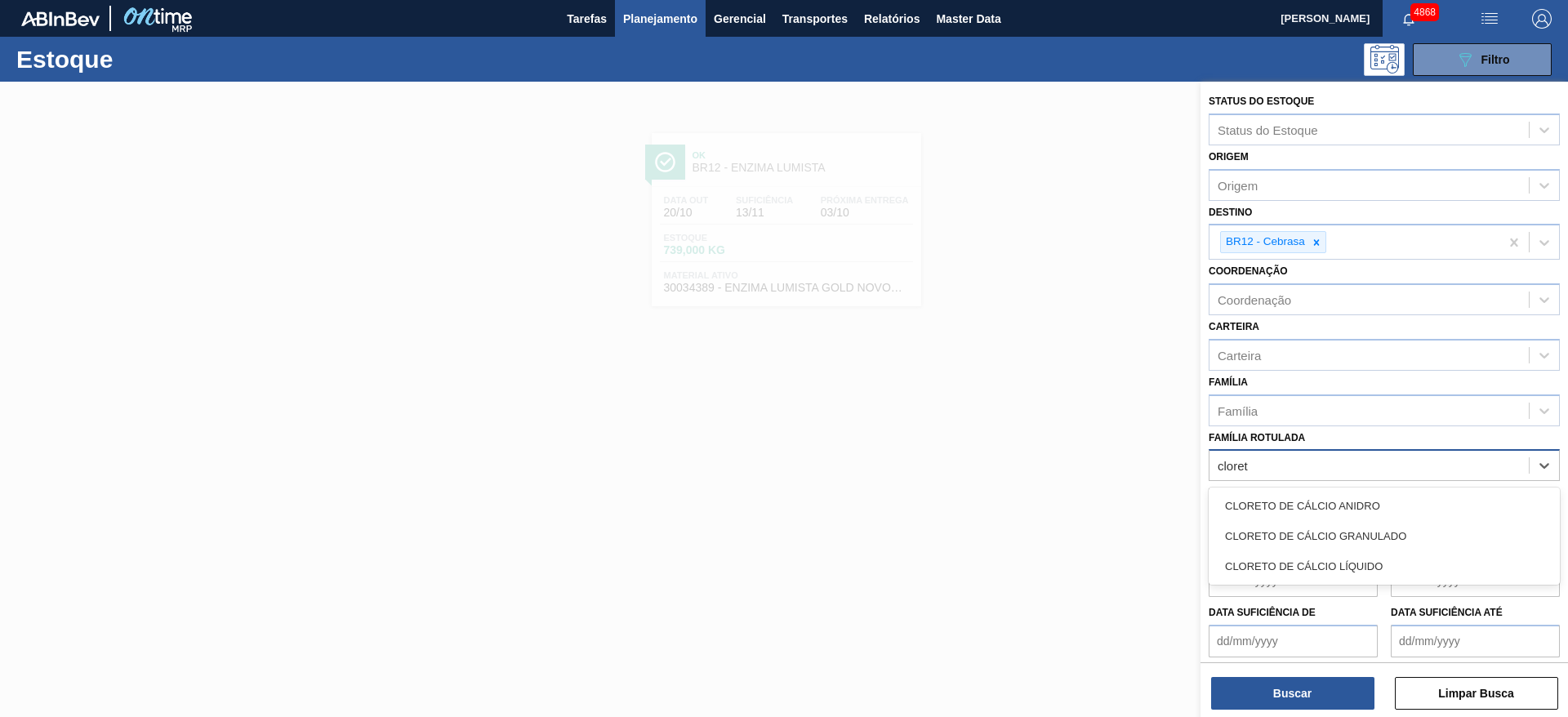
type Rotulada "cloreto"
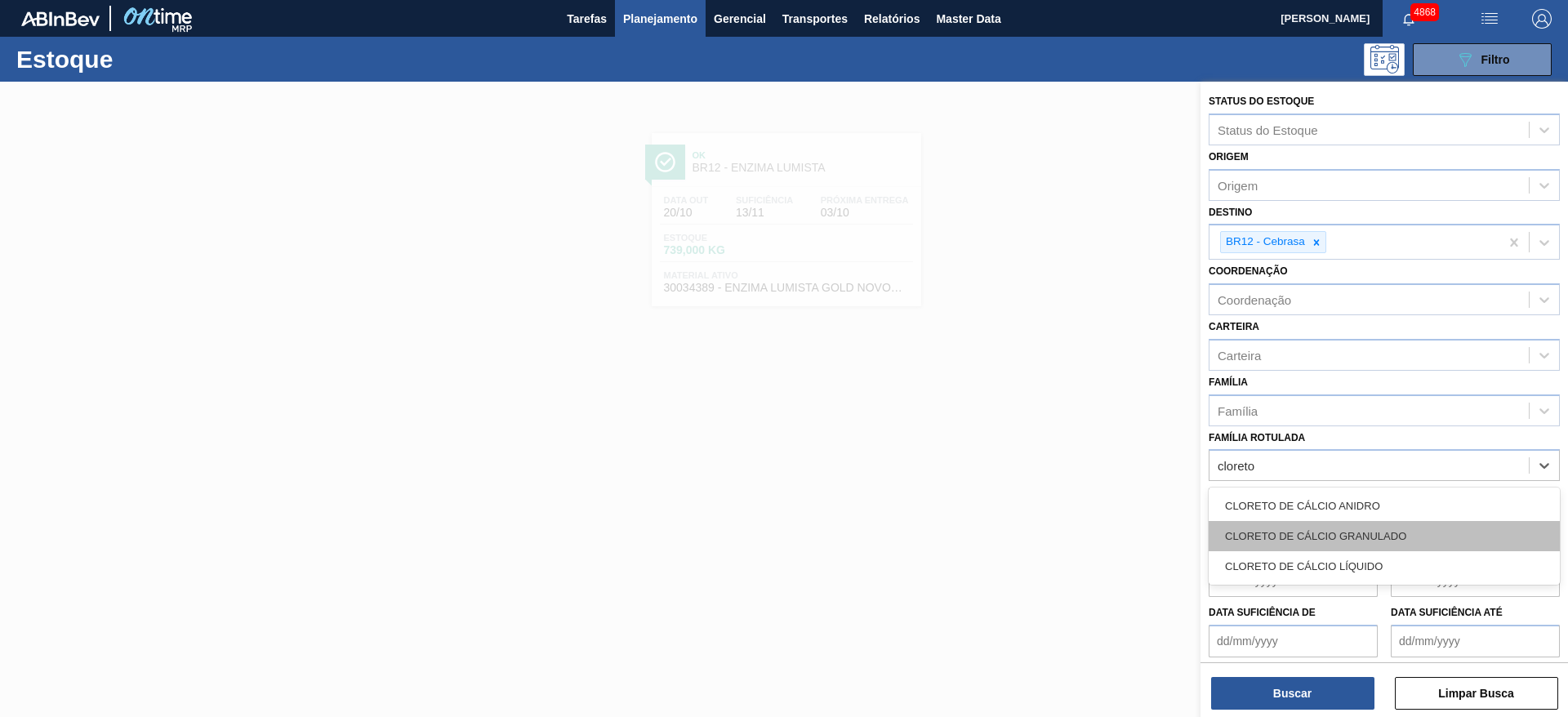
click at [1331, 527] on div "CLORETO DE CÁLCIO GRANULADO" at bounding box center [1384, 536] width 351 height 31
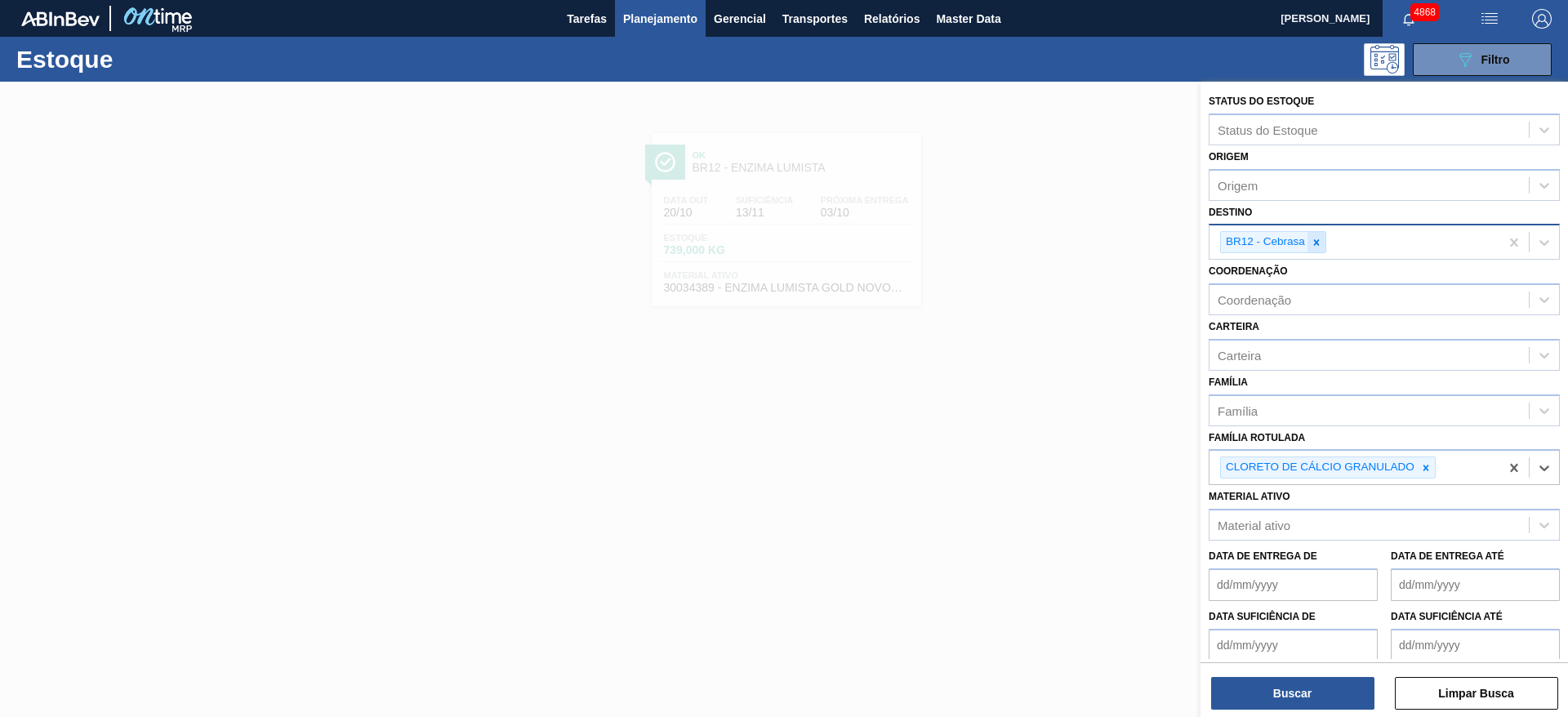
click at [1318, 241] on icon at bounding box center [1316, 242] width 6 height 6
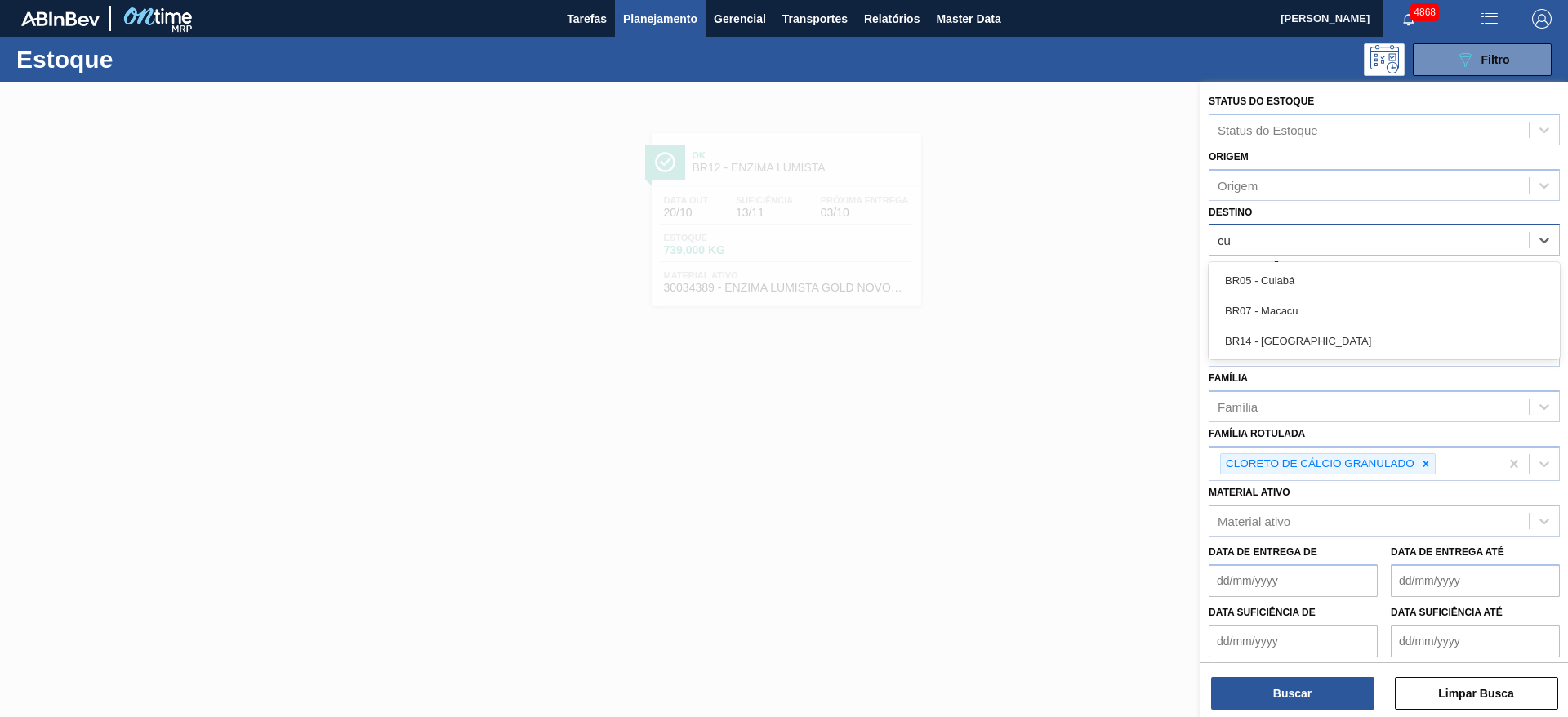
type input "cui"
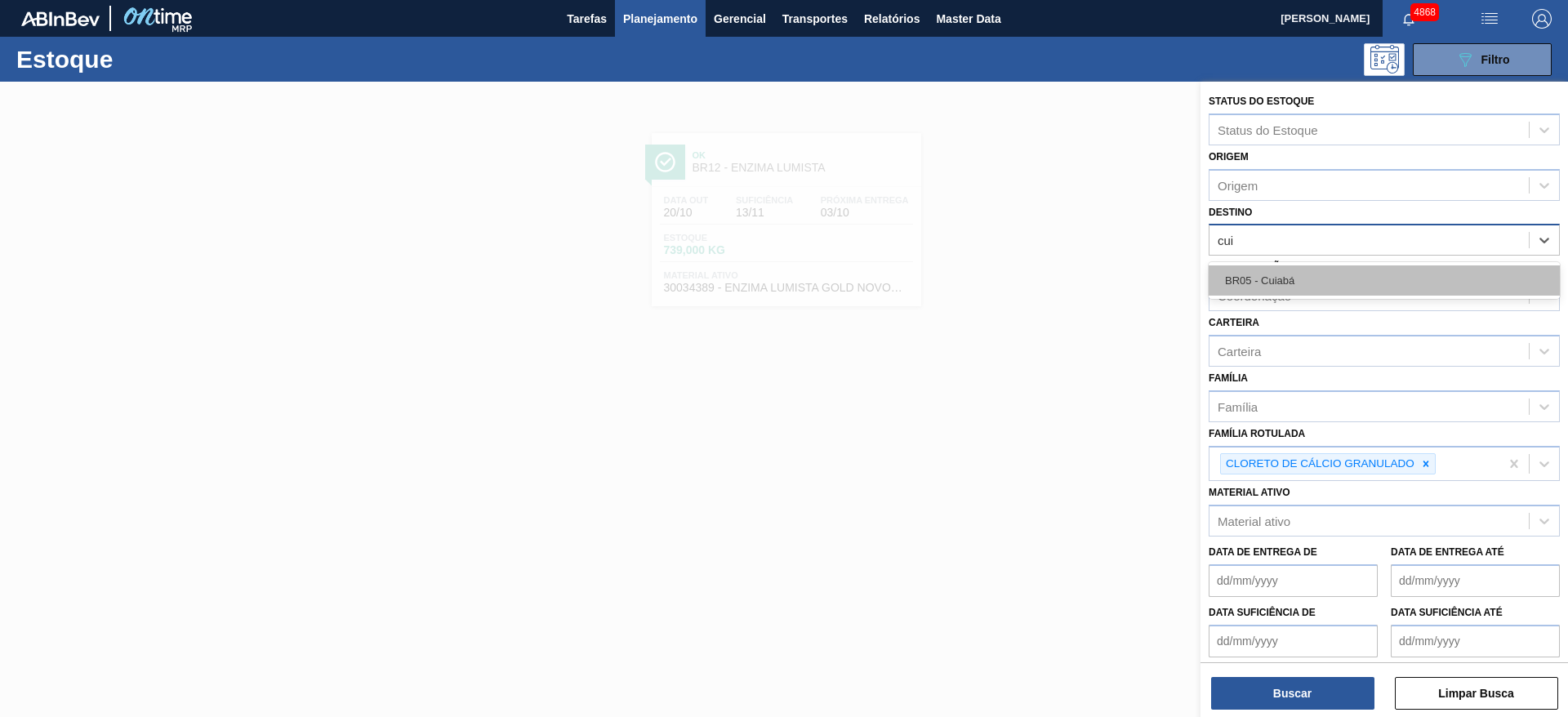
click at [1305, 276] on div "BR05 - Cuiabá" at bounding box center [1384, 280] width 351 height 31
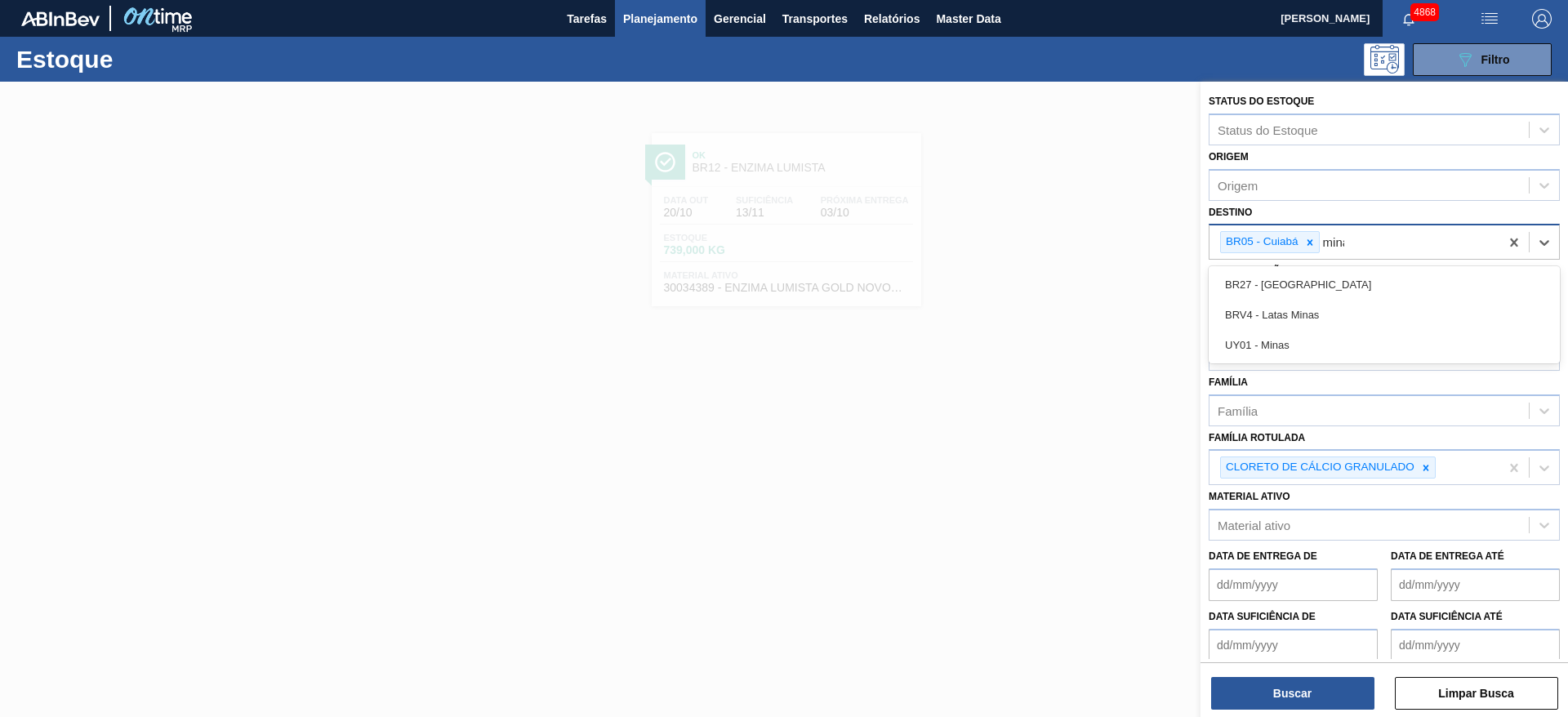
type input "minas"
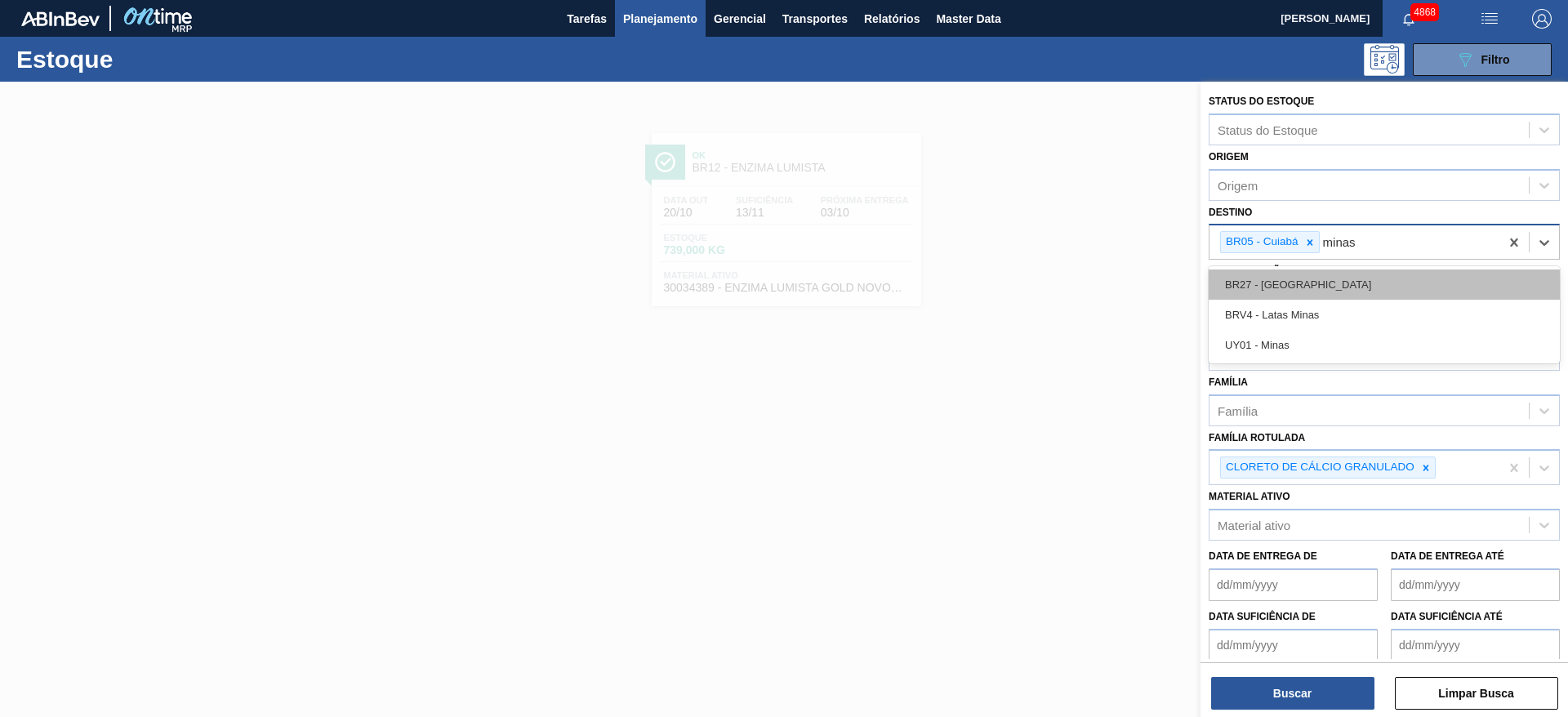
click at [1261, 293] on div "BR27 - Nova Minas" at bounding box center [1384, 284] width 351 height 31
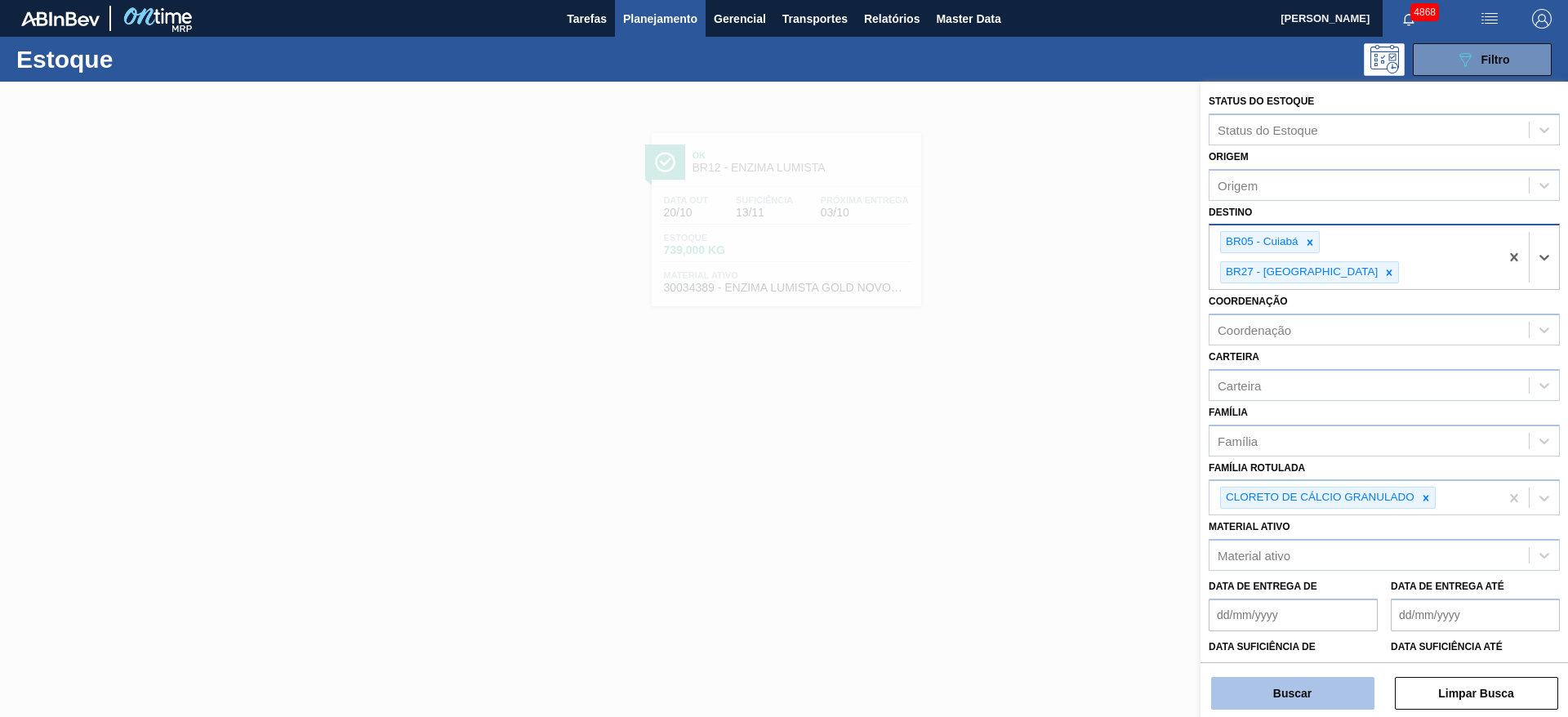
click at [1318, 681] on button "Buscar" at bounding box center [1292, 693] width 163 height 33
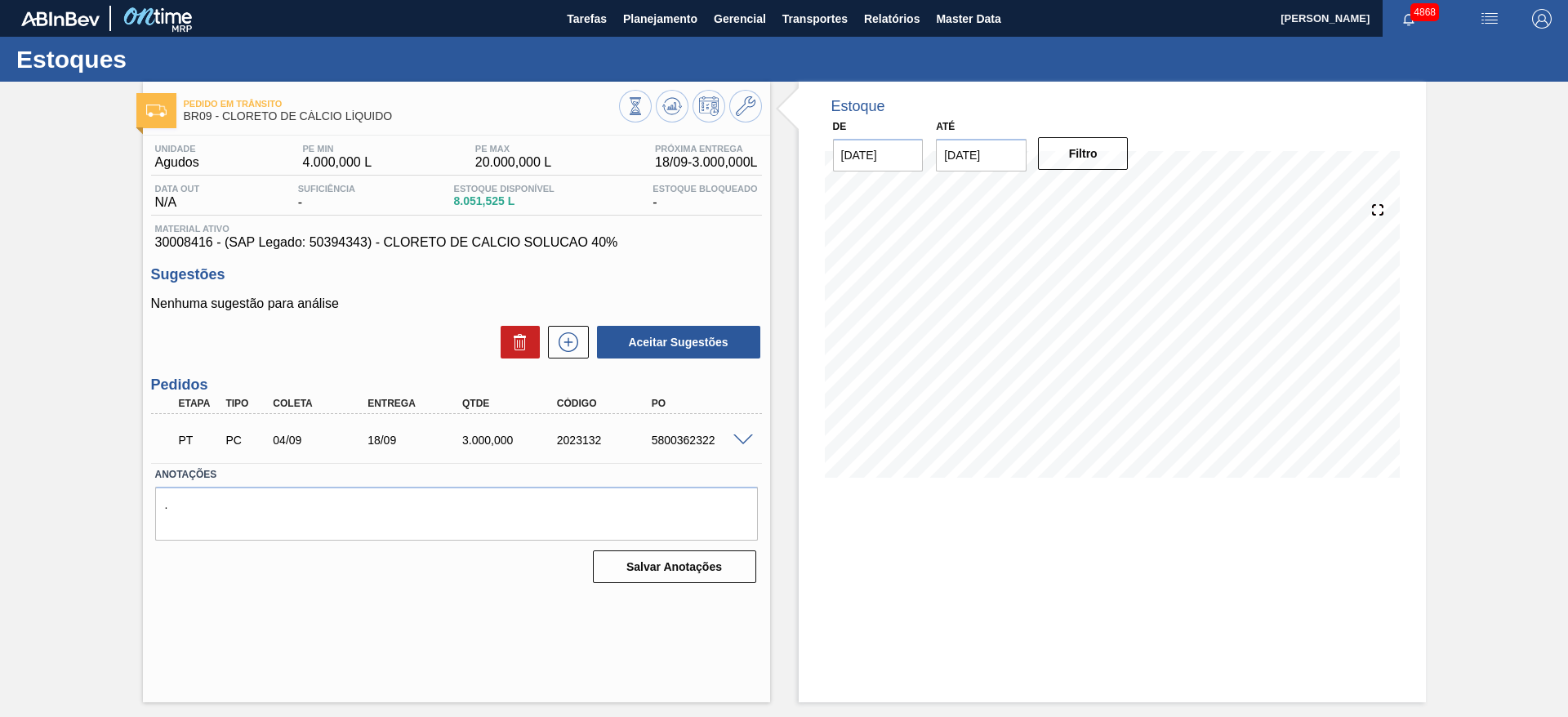
click at [748, 440] on span at bounding box center [743, 440] width 19 height 12
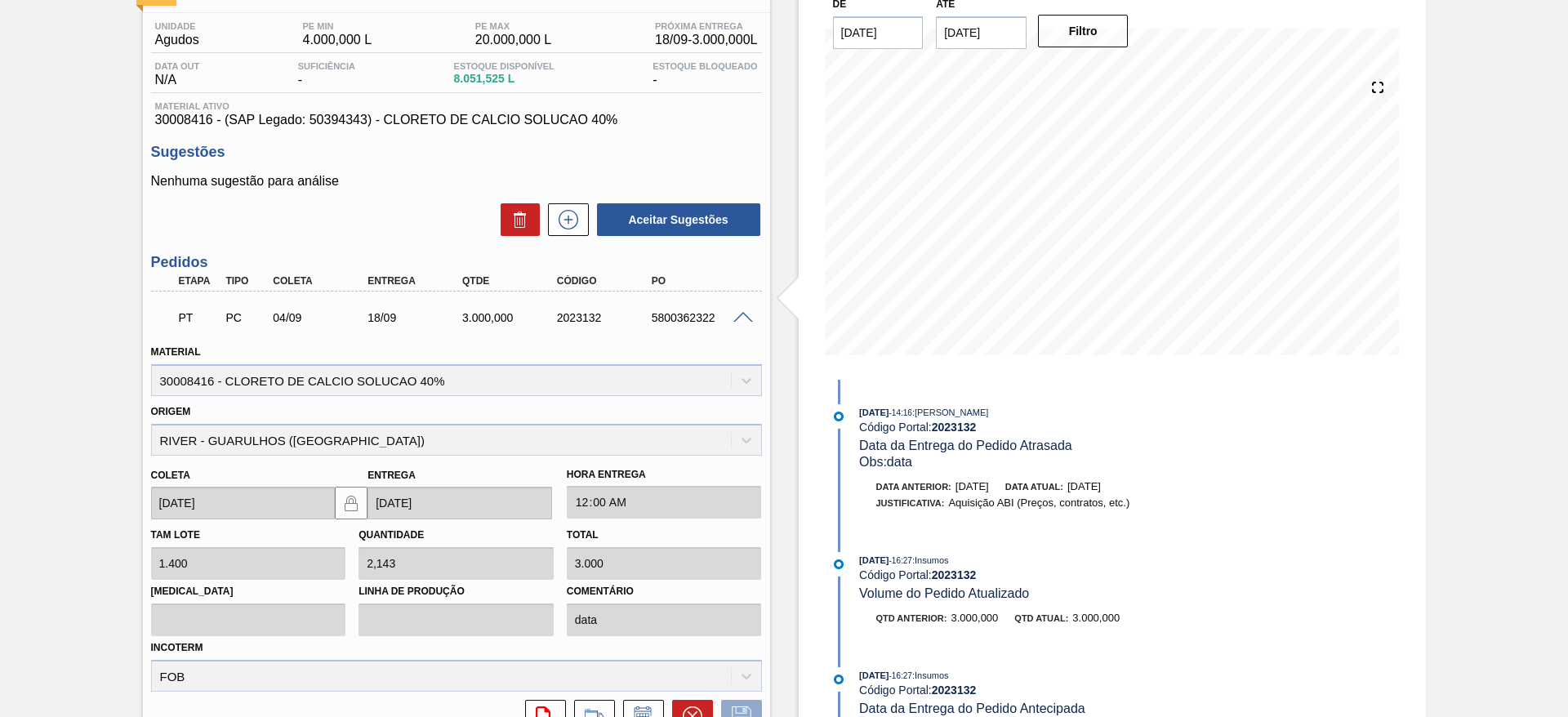
scroll to position [276, 0]
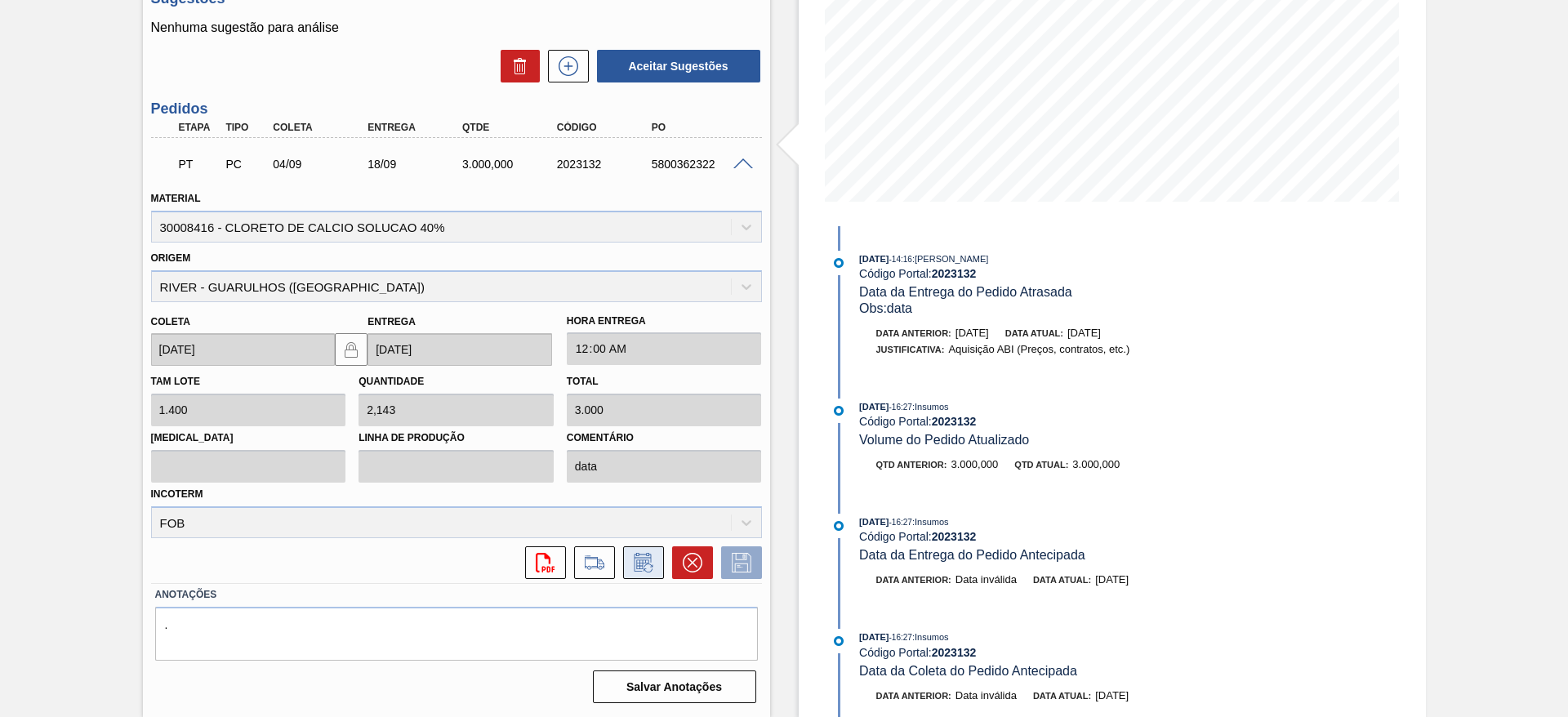
click at [630, 567] on icon at bounding box center [643, 562] width 26 height 20
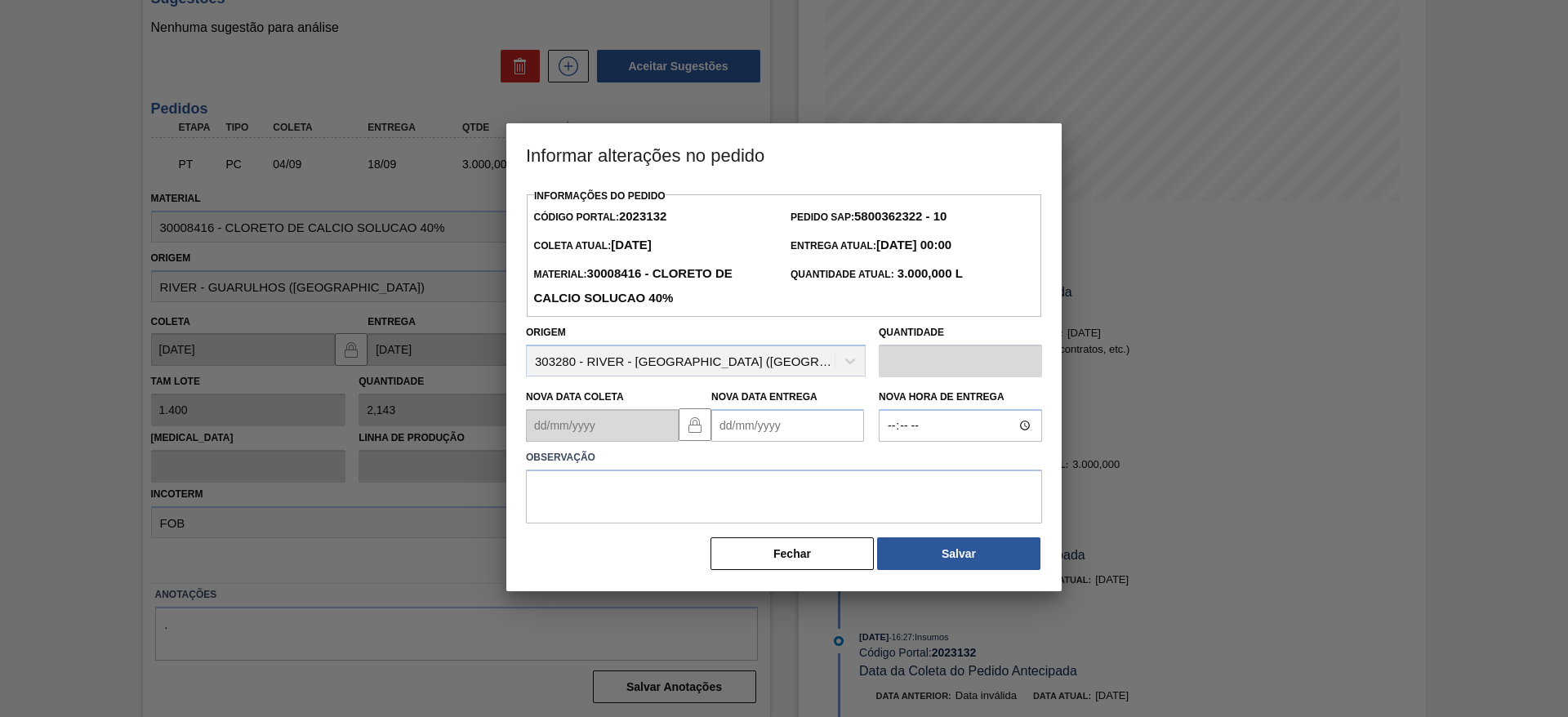
click at [723, 430] on Entrega2023132 "Nova Data Entrega" at bounding box center [787, 425] width 152 height 33
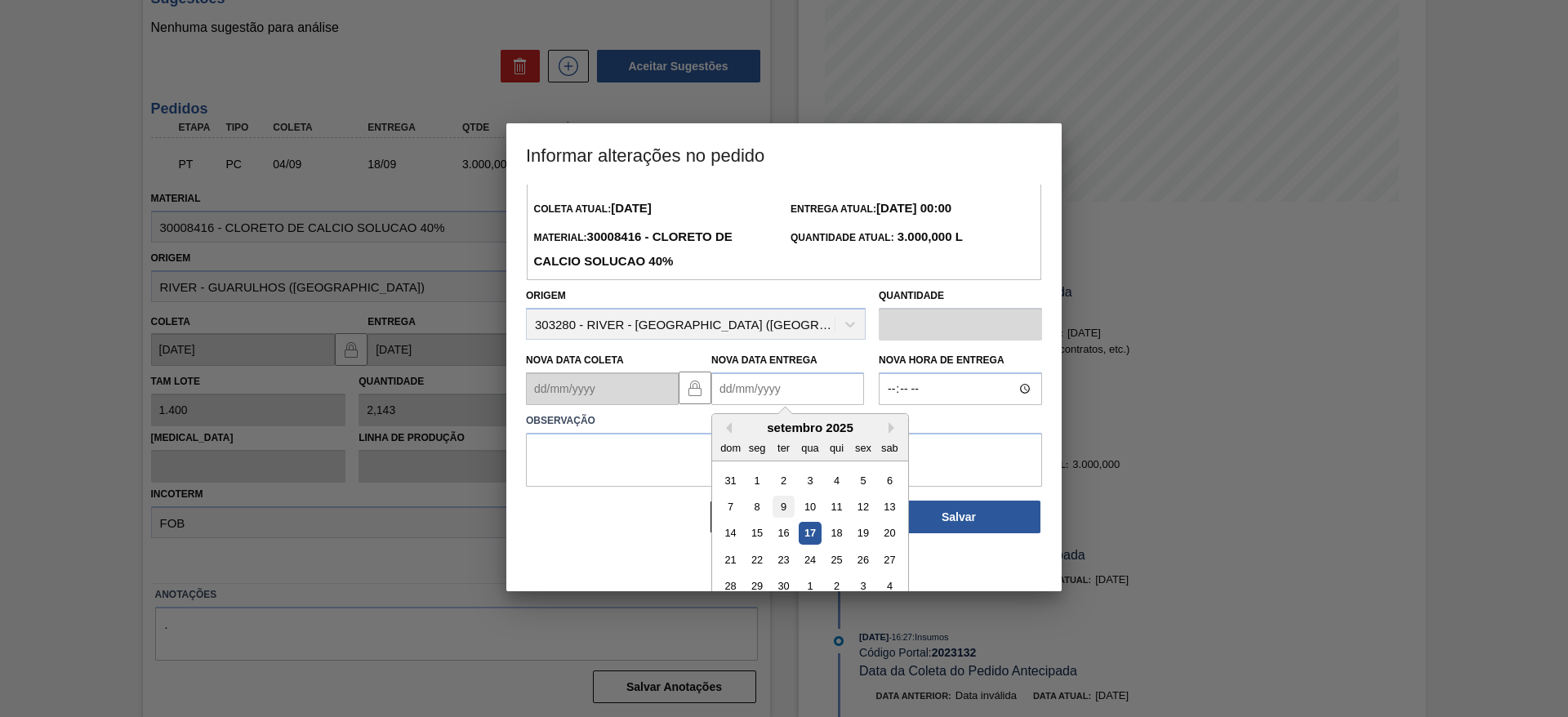
scroll to position [55, 0]
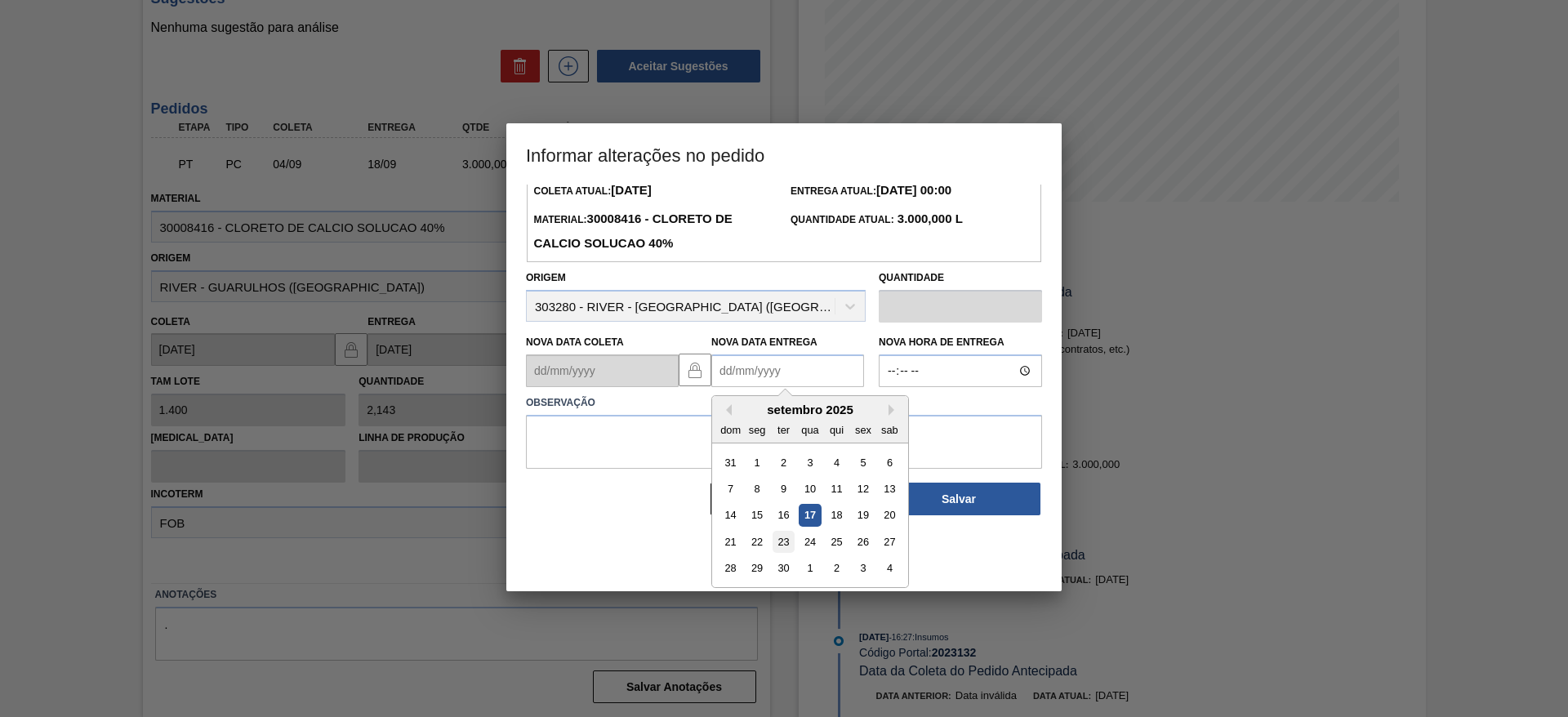
click at [792, 549] on div "23" at bounding box center [784, 542] width 22 height 22
type Entrega2023132 "[DATE]"
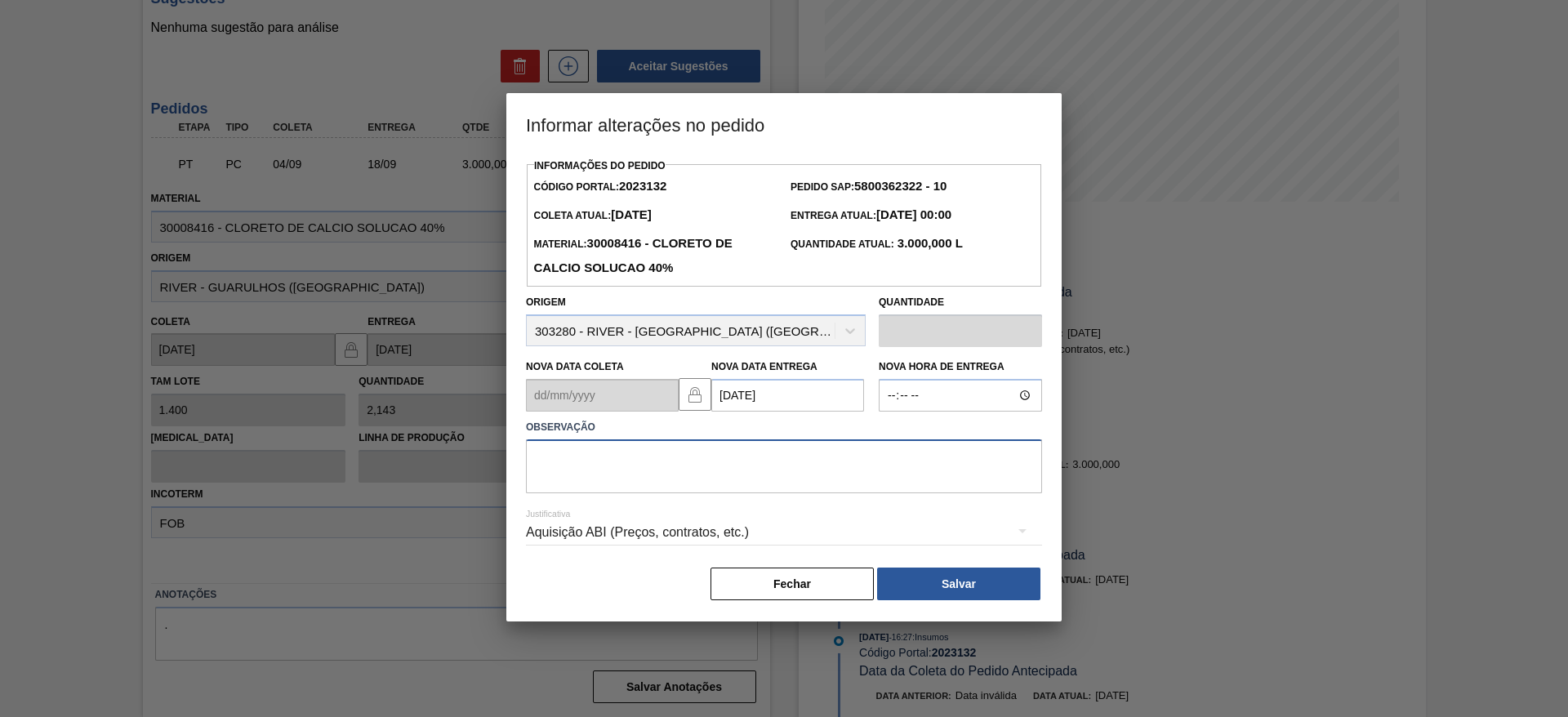
click at [725, 464] on textarea at bounding box center [784, 466] width 516 height 54
click at [716, 528] on div "Aquisição ABI (Preços, contratos, etc.)" at bounding box center [784, 532] width 516 height 46
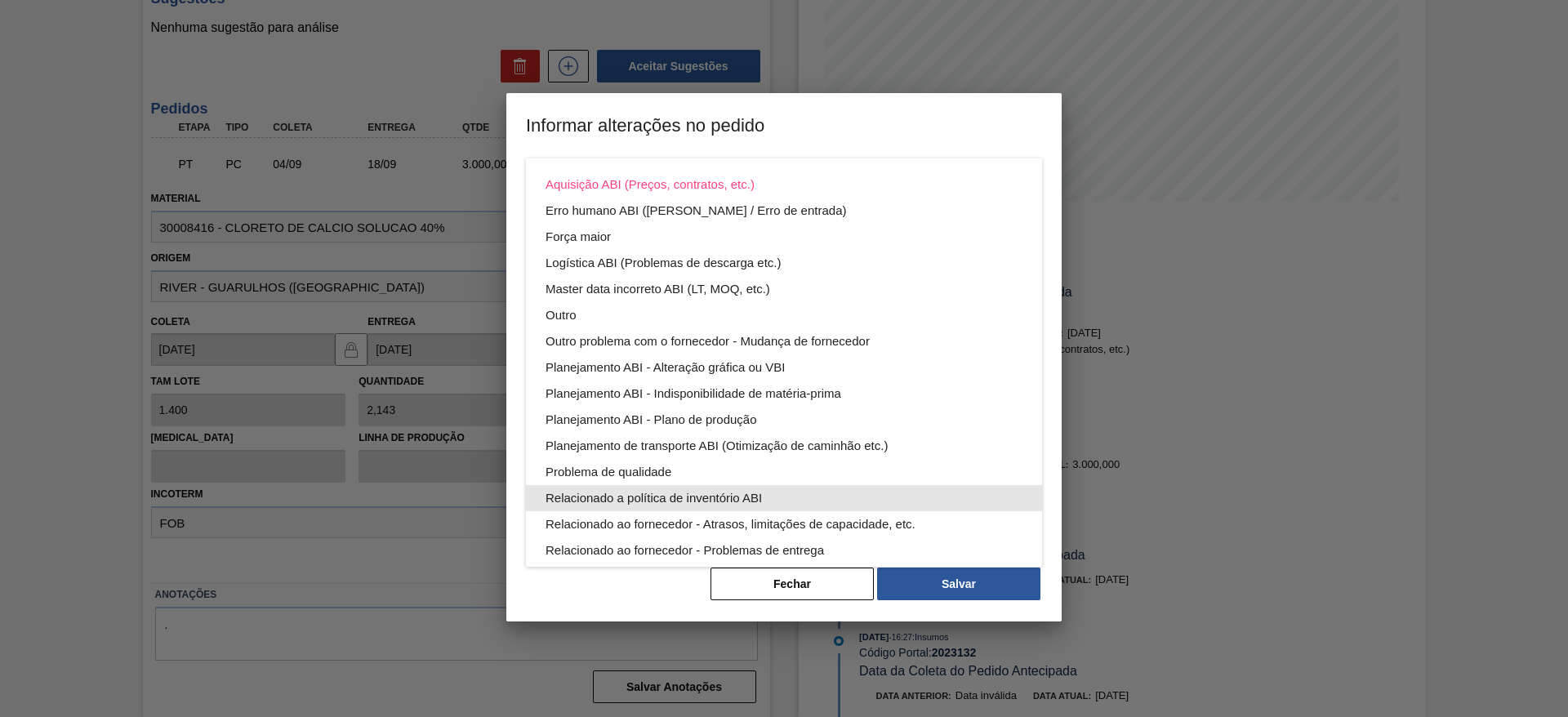
scroll to position [88, 0]
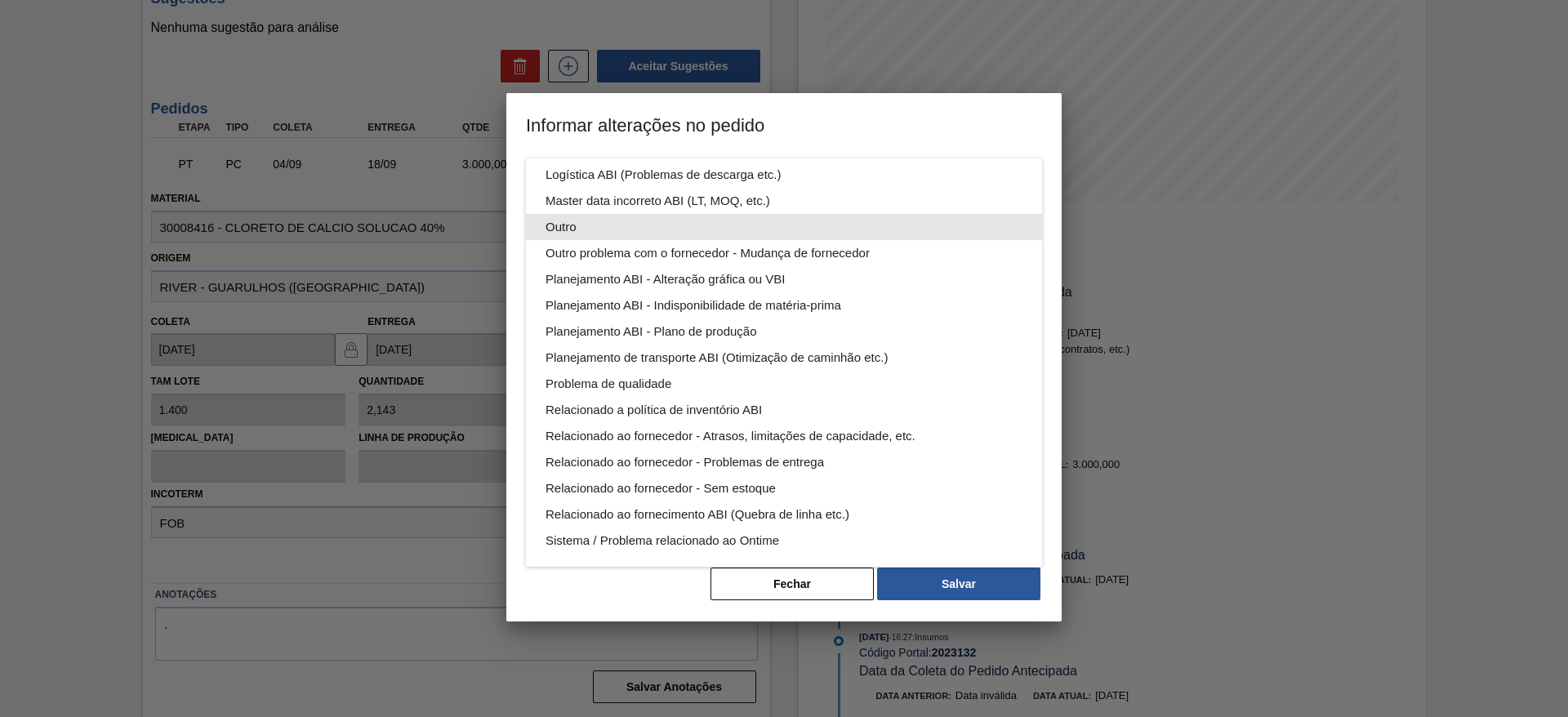
drag, startPoint x: 645, startPoint y: 229, endPoint x: 656, endPoint y: 241, distance: 16.3
click at [646, 230] on div "Outro" at bounding box center [784, 227] width 477 height 26
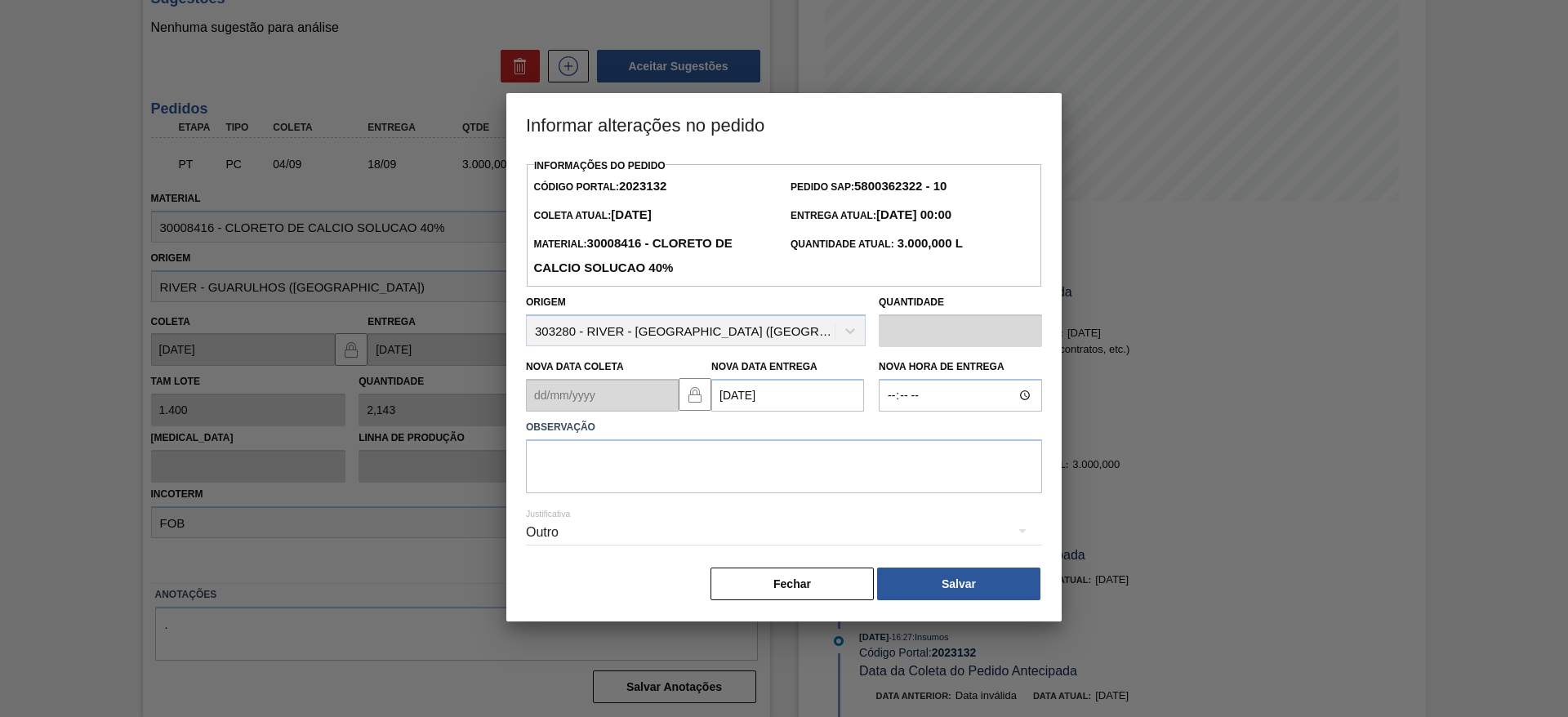
scroll to position [0, 0]
click at [723, 459] on textarea at bounding box center [784, 466] width 516 height 54
type textarea "data"
click at [956, 587] on button "Salvar" at bounding box center [959, 583] width 163 height 33
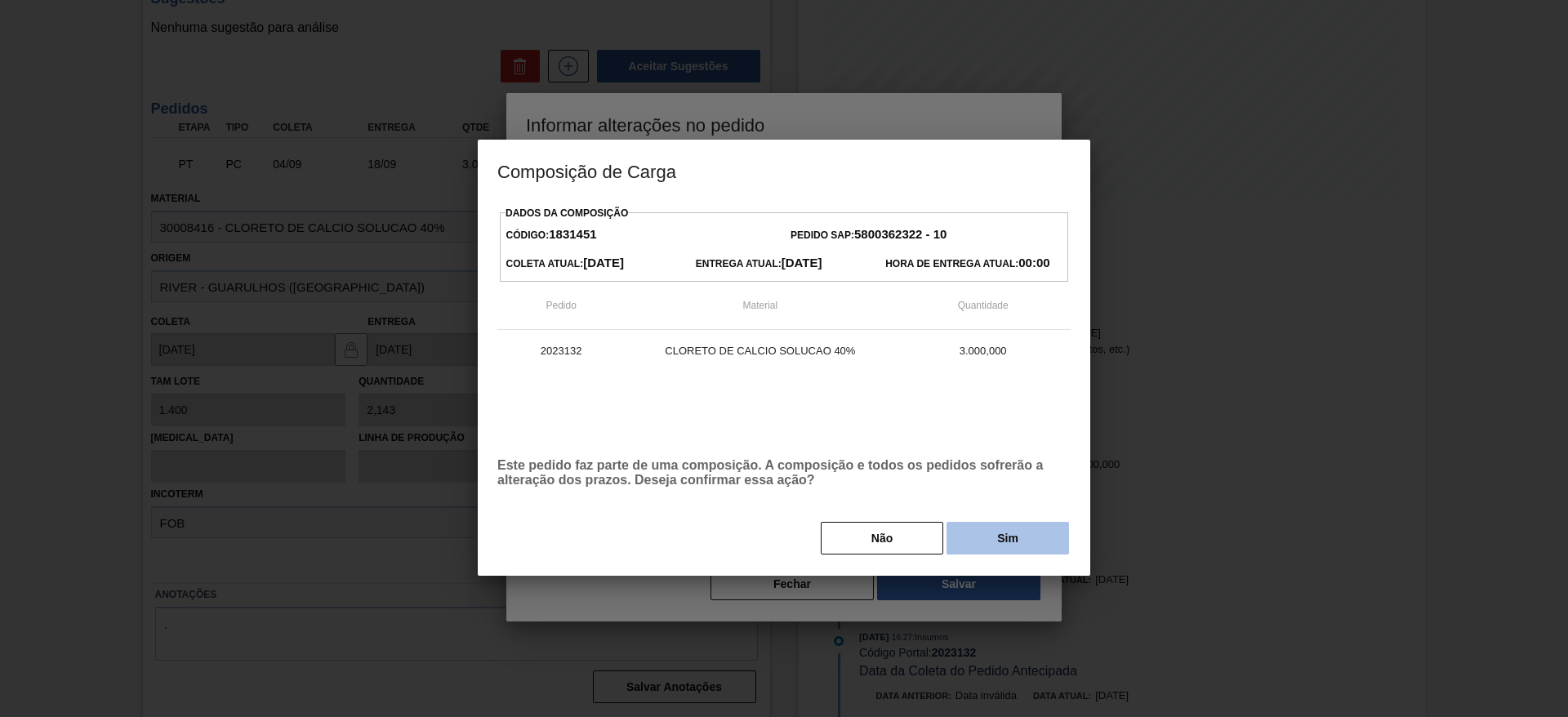
click at [1002, 537] on button "Sim" at bounding box center [1007, 538] width 123 height 33
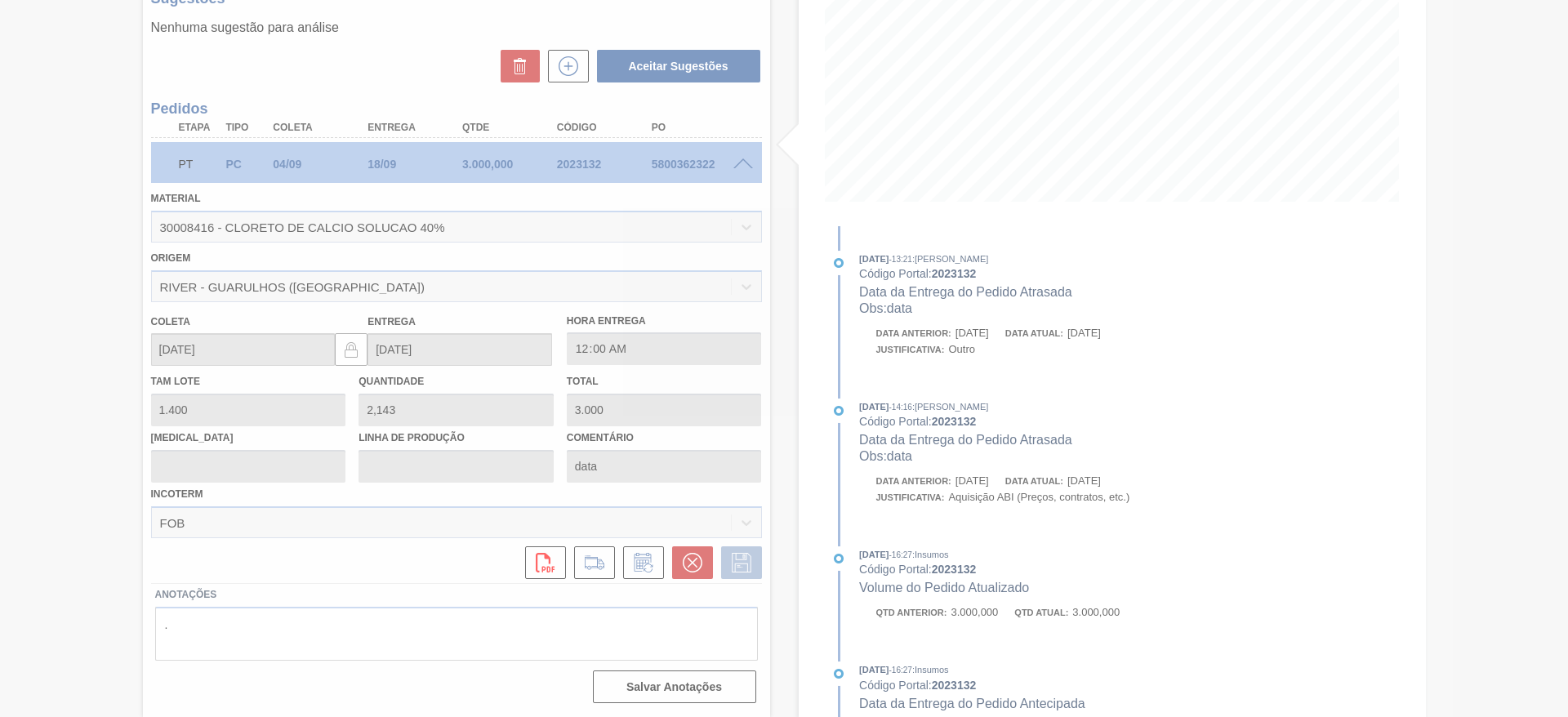
type input "[DATE]"
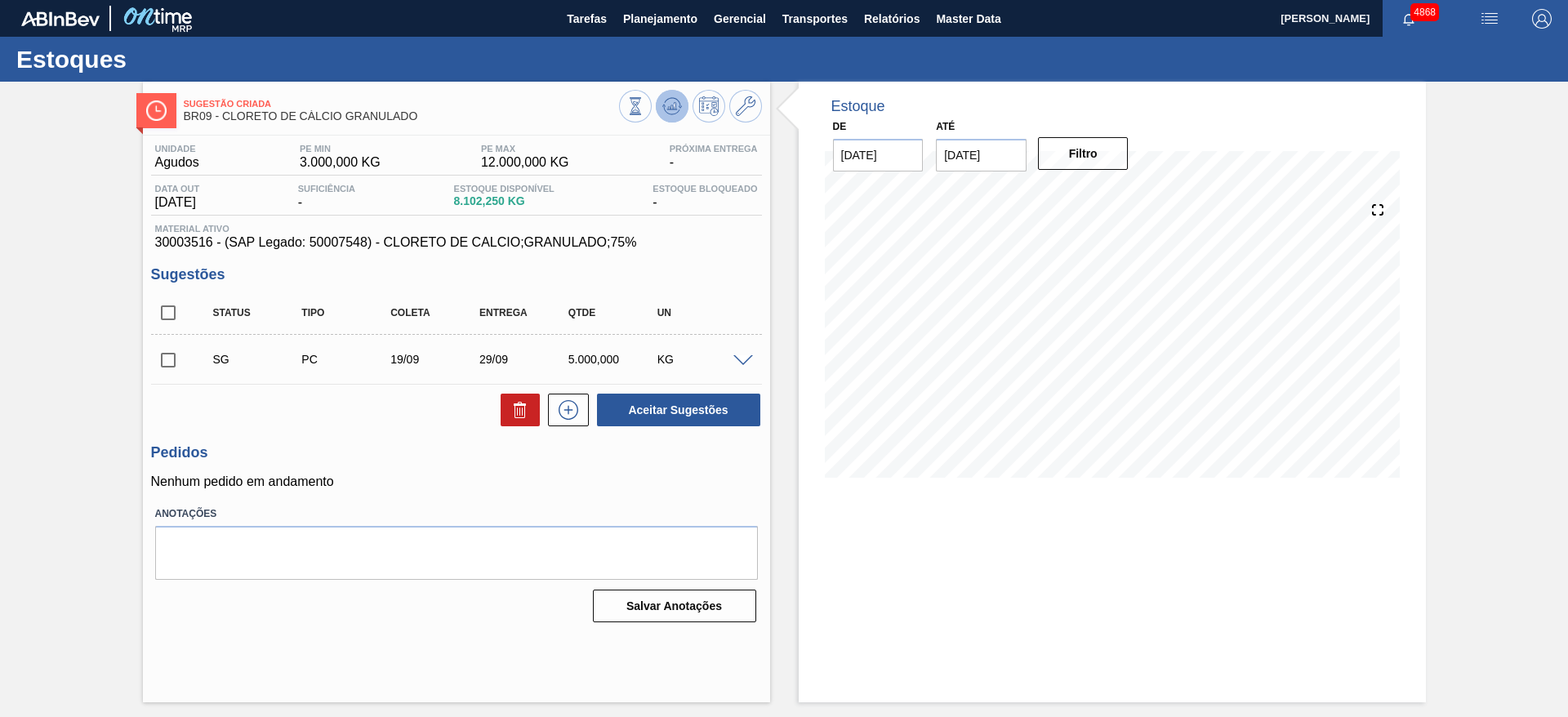
click at [680, 106] on icon at bounding box center [671, 106] width 19 height 20
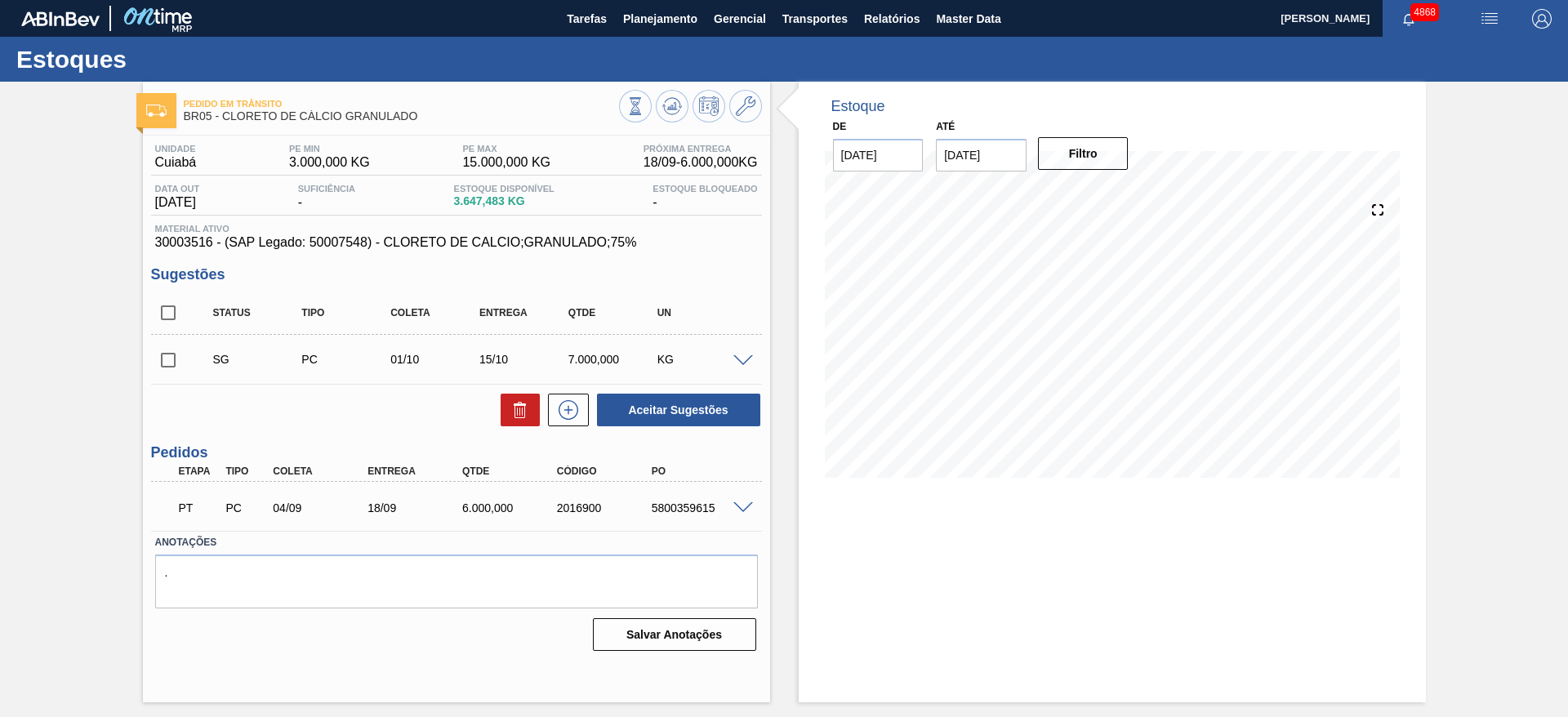
click at [743, 506] on span at bounding box center [743, 508] width 19 height 12
